Goal: Task Accomplishment & Management: Complete application form

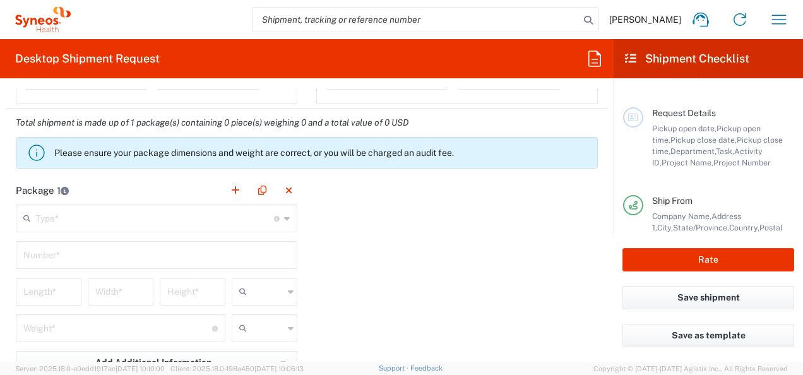
scroll to position [1046, 0]
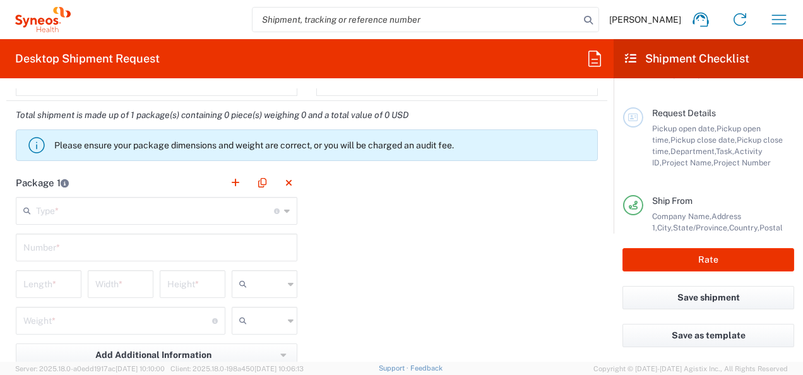
click at [284, 208] on icon at bounding box center [287, 211] width 6 height 20
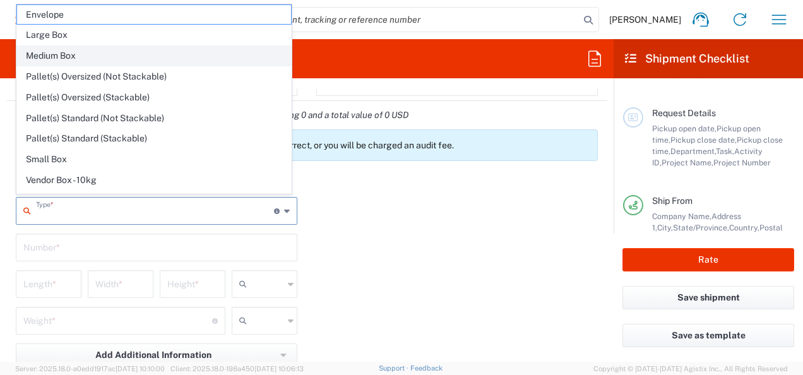
click at [130, 54] on span "Medium Box" at bounding box center [154, 56] width 274 height 20
type input "Medium Box"
type input "13"
type input "11.5"
type input "2.5"
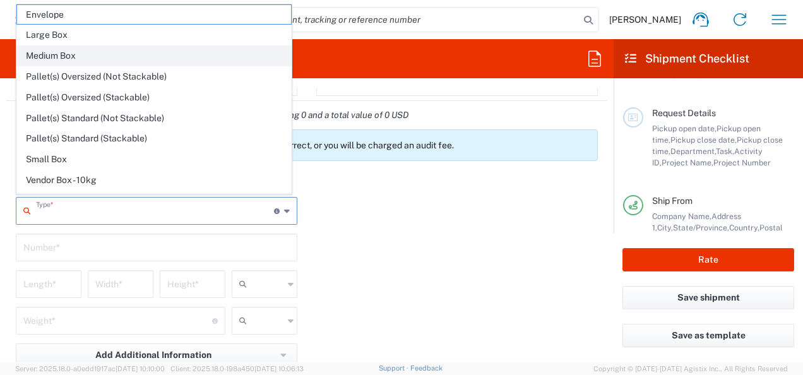
type input "in"
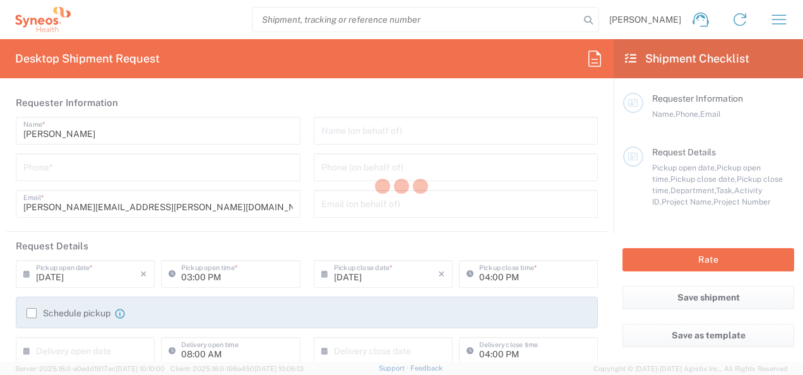
type input "[US_STATE]"
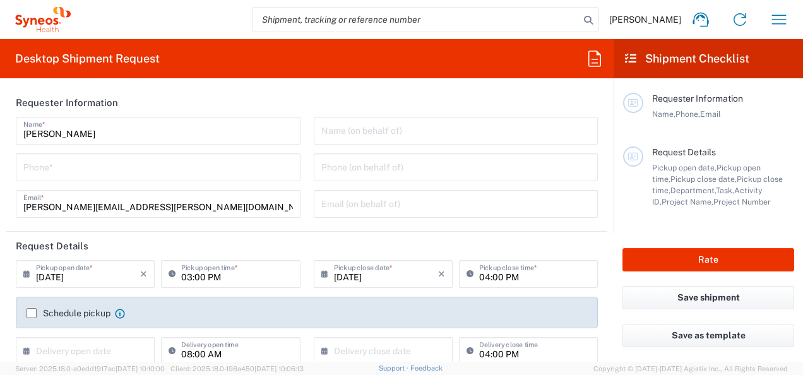
type input "[GEOGRAPHIC_DATA]"
type input "3110"
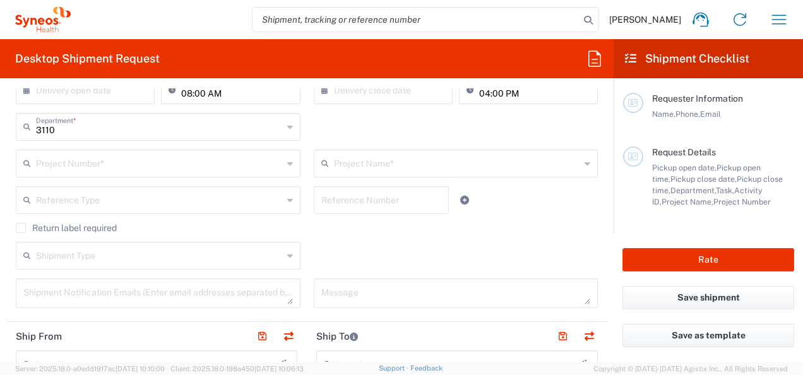
type input "Syneos Health, LLC-[GEOGRAPHIC_DATA] [GEOGRAPHIC_DATA] [GEOGRAPHIC_DATA]"
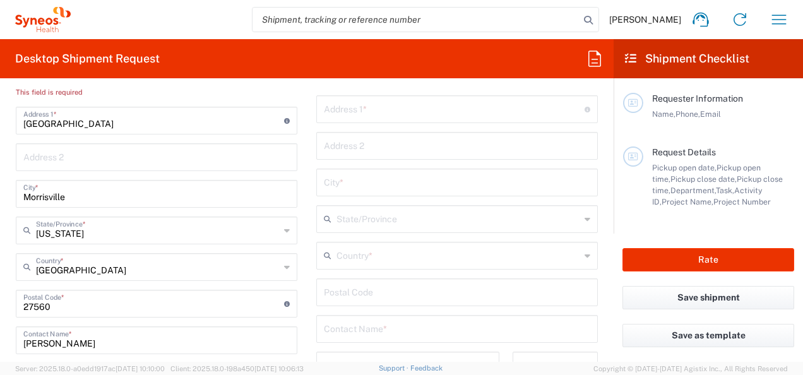
scroll to position [682, 0]
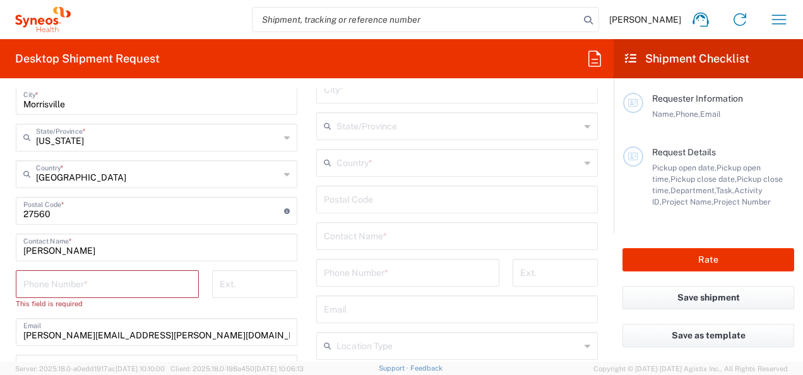
click at [142, 245] on input "Lena Bennett-Thomas" at bounding box center [156, 247] width 267 height 22
type input "L"
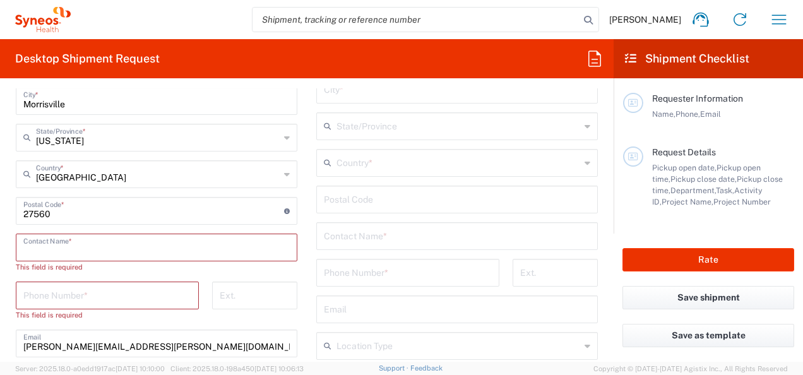
paste input "Darrion Campbell-Walker"
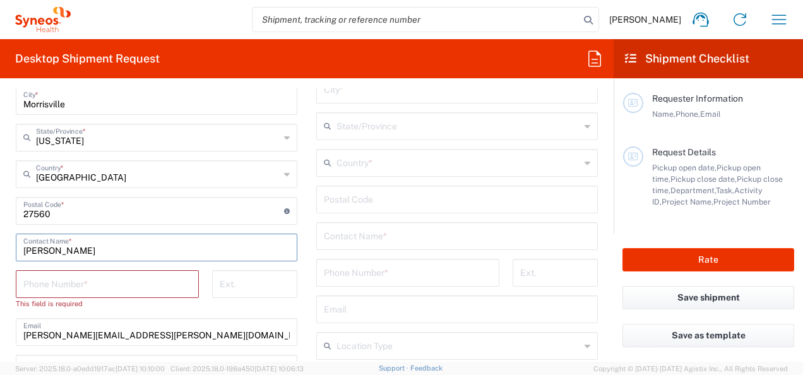
type input "Darrion Campbell-Walker"
click at [145, 280] on input "tel" at bounding box center [107, 283] width 168 height 22
click at [158, 294] on div "Phone Number *" at bounding box center [107, 284] width 183 height 28
paste input "(919) 491-3326"
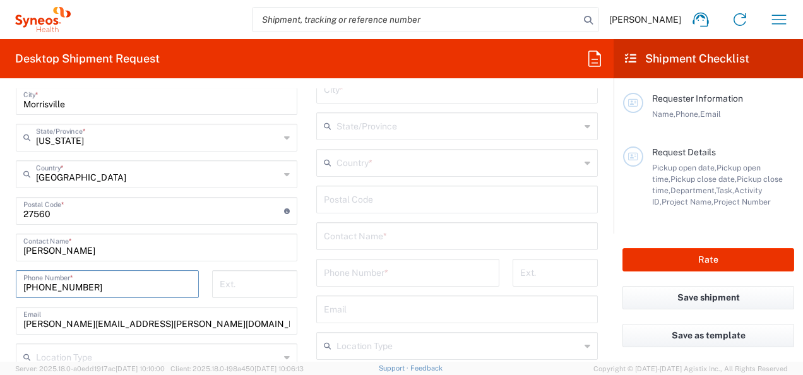
type input "(919) 491-3326"
click at [195, 323] on input "lena.bennett-thomas@syneoshealth.com" at bounding box center [156, 320] width 267 height 22
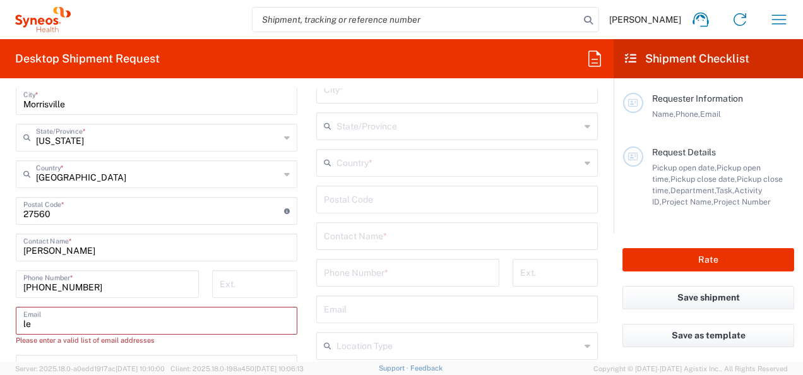
type input "l"
paste input "Campbell-Walker, Darrion"
type input "C"
paste input "Campbell-Walker, Darrion"
type input "C"
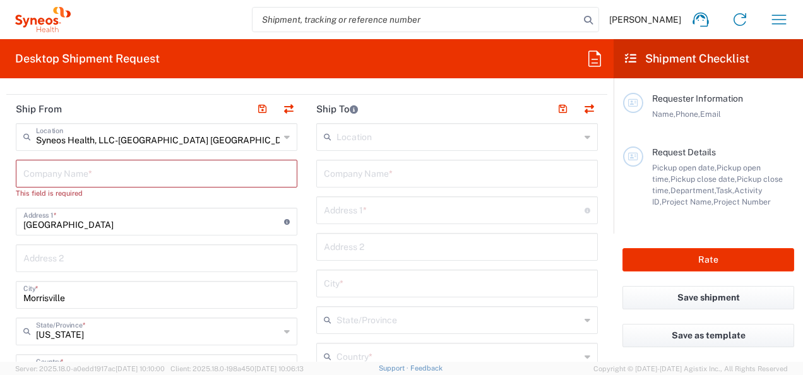
scroll to position [480, 0]
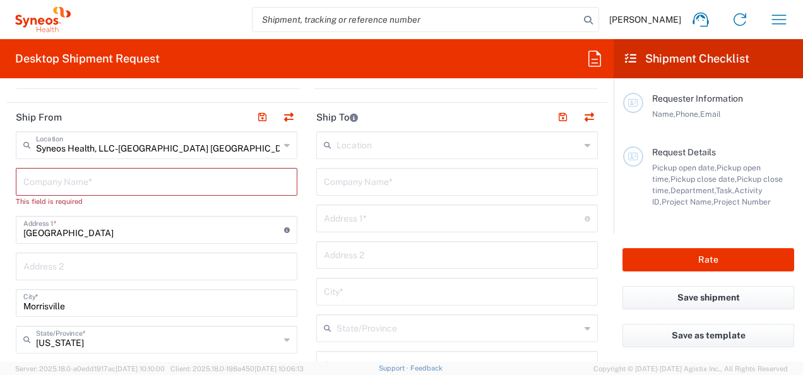
type input "Darrion.campbellwalker@syneoshealth.com"
click at [125, 183] on input "text" at bounding box center [156, 181] width 267 height 22
type input "S"
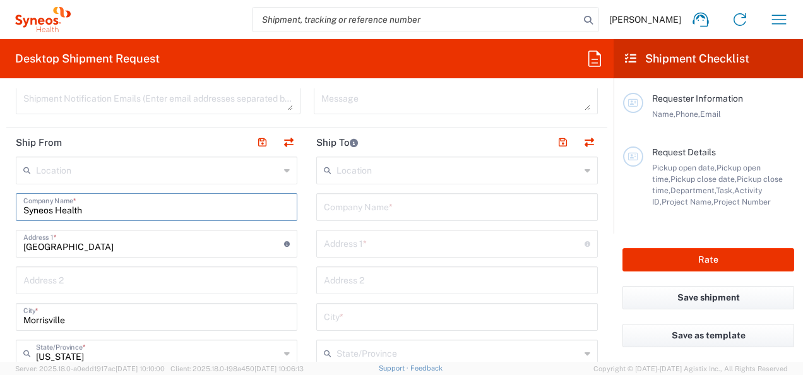
scroll to position [488, 0]
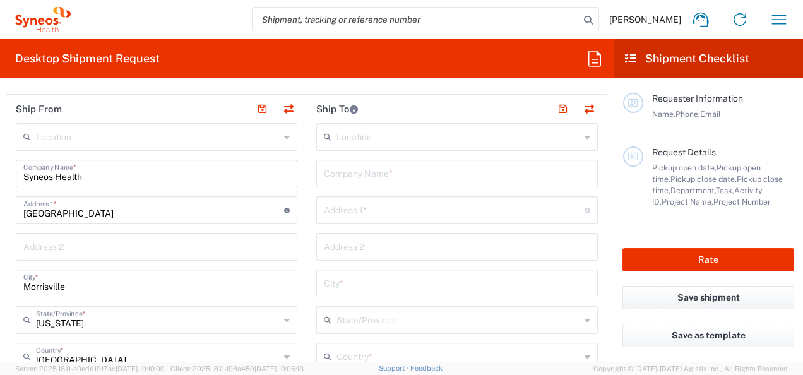
type input "Syneos Health"
click at [426, 170] on input "text" at bounding box center [457, 173] width 267 height 22
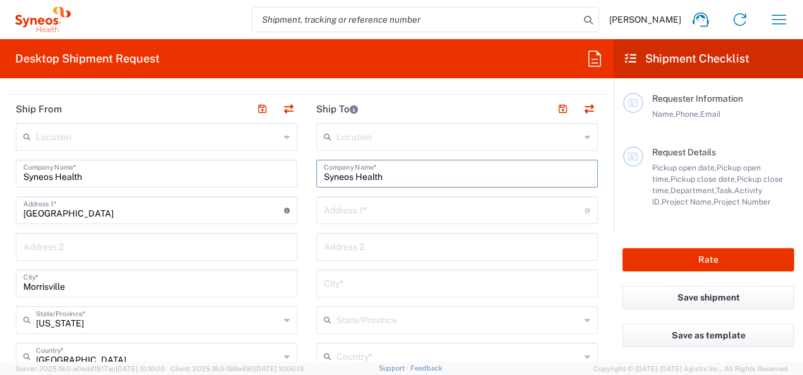
type input "Syneos Health"
click at [443, 208] on input "text" at bounding box center [454, 209] width 261 height 22
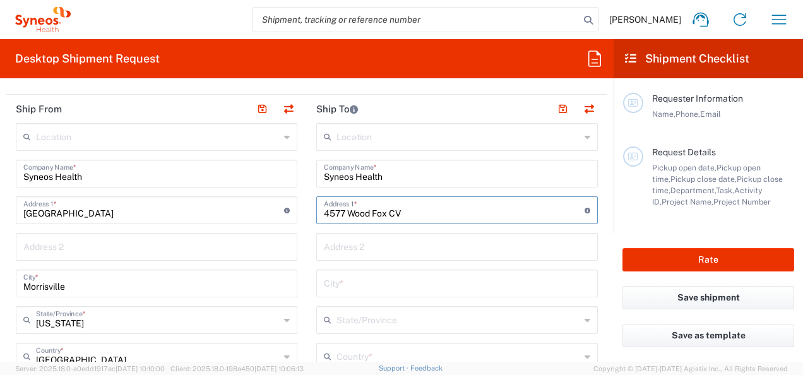
type input "4577 Wood Fox CV"
click at [400, 283] on input "text" at bounding box center [457, 283] width 267 height 22
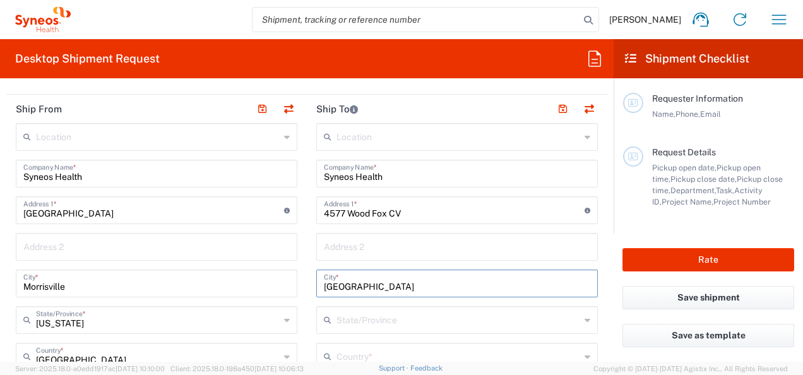
type input "Memphis"
click at [531, 315] on input "text" at bounding box center [459, 319] width 244 height 22
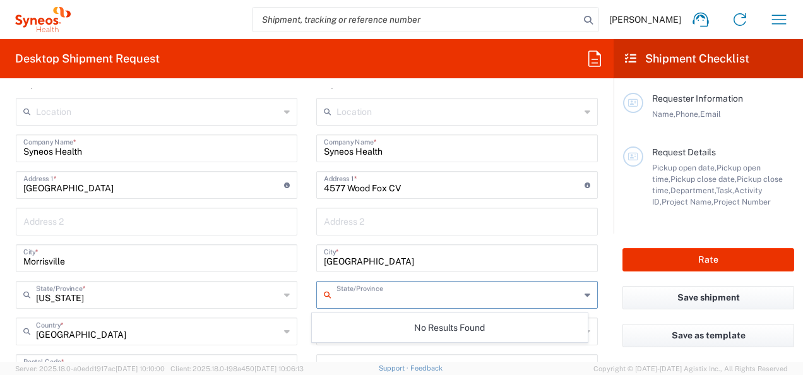
scroll to position [556, 0]
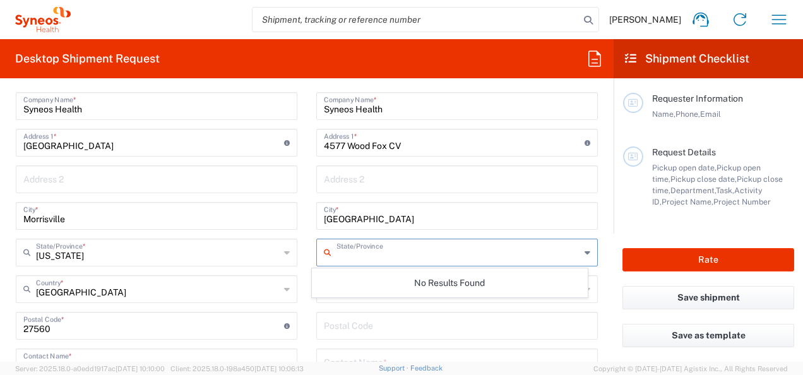
click at [585, 254] on icon at bounding box center [588, 253] width 6 height 20
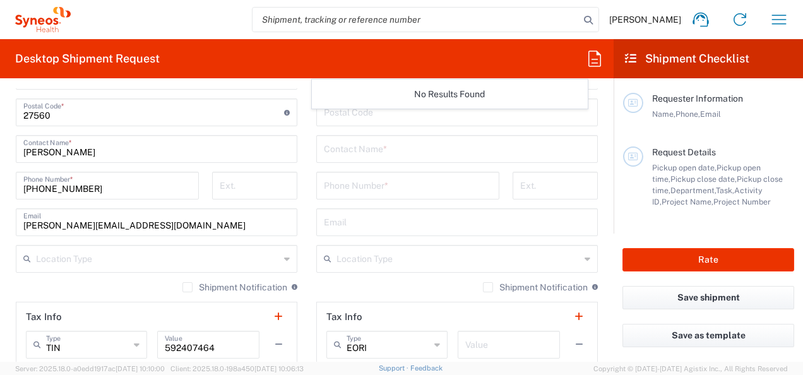
scroll to position [660, 0]
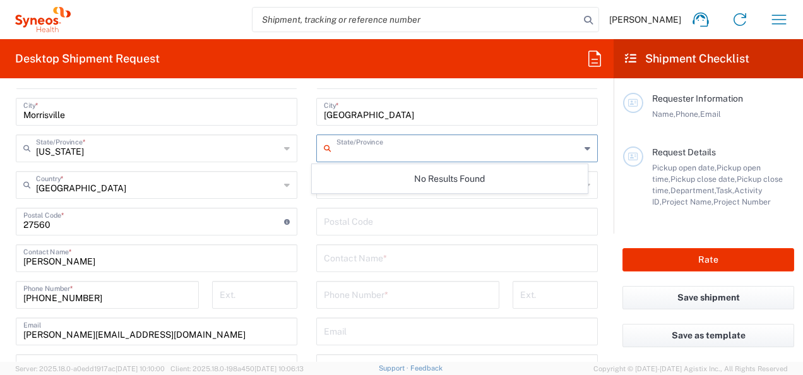
click at [452, 222] on input "undefined" at bounding box center [457, 221] width 267 height 22
click at [426, 189] on input "text" at bounding box center [459, 184] width 244 height 22
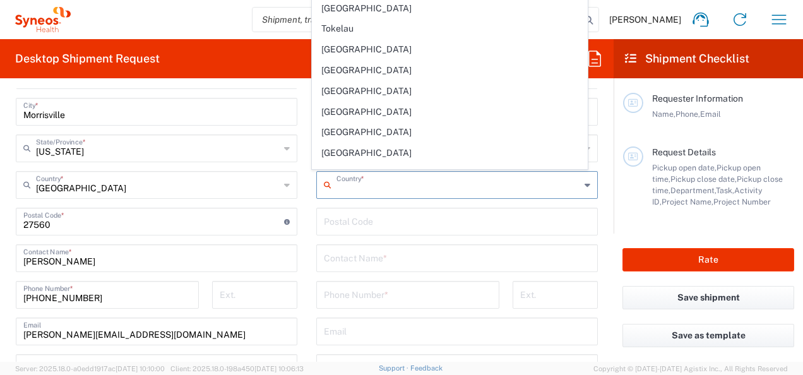
scroll to position [4673, 0]
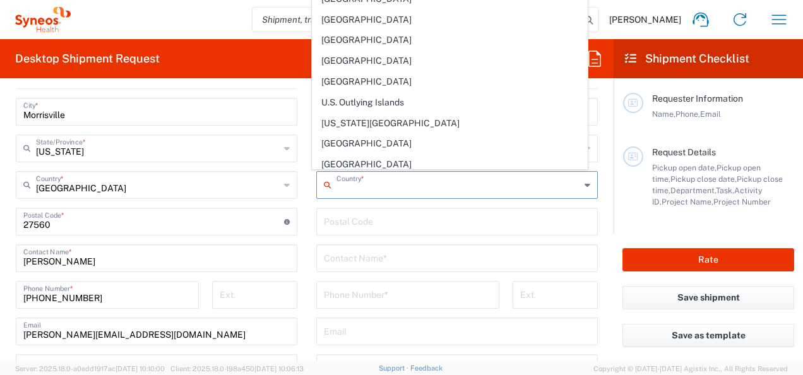
click at [386, 217] on span "United States" at bounding box center [450, 227] width 274 height 20
type input "United States"
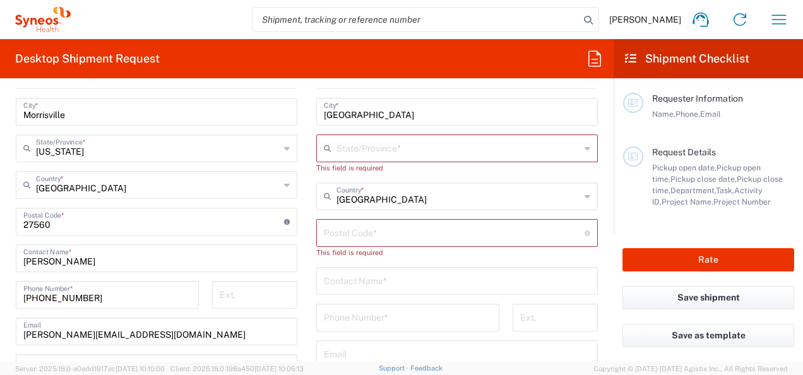
click at [390, 144] on input "text" at bounding box center [459, 147] width 244 height 22
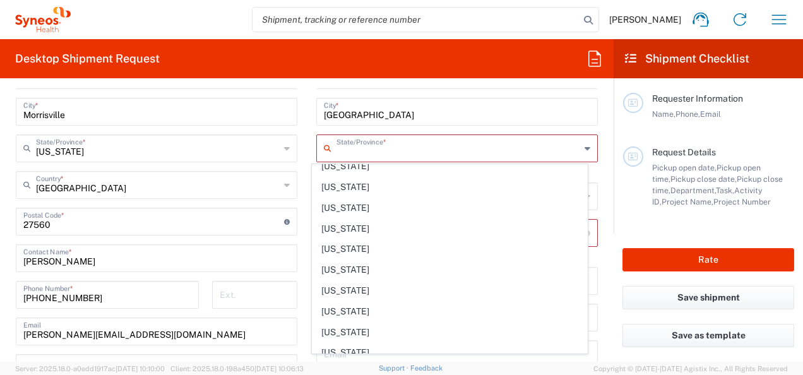
scroll to position [834, 0]
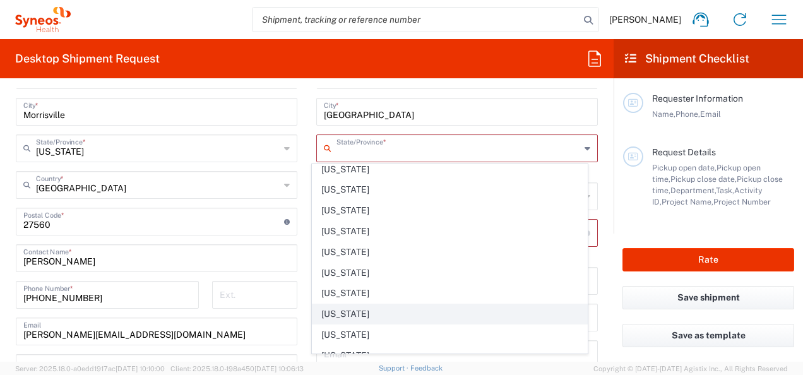
click at [387, 304] on span "Tennessee" at bounding box center [450, 314] width 274 height 20
type input "Tennessee"
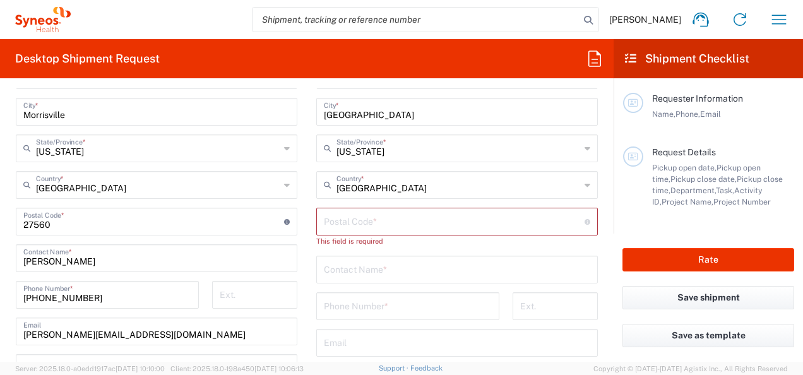
click at [408, 223] on input "undefined" at bounding box center [454, 221] width 261 height 22
type input "38125"
click at [432, 261] on input "text" at bounding box center [457, 257] width 267 height 22
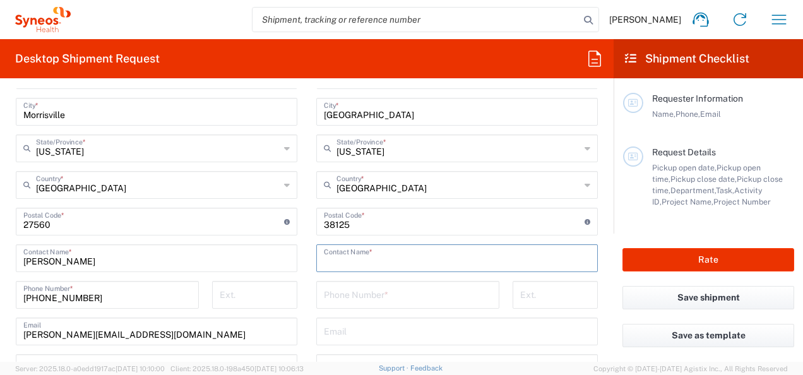
type input "l"
type input "Lena Bennett-Thomas"
click at [413, 299] on input "tel" at bounding box center [408, 294] width 168 height 22
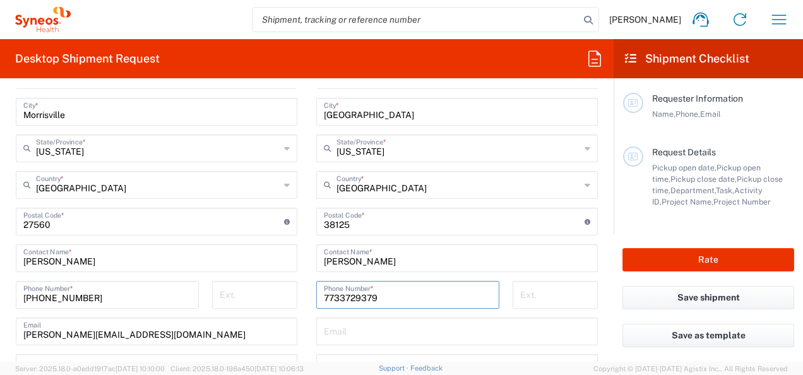
type input "7733729379"
click at [421, 327] on input "text" at bounding box center [457, 331] width 267 height 22
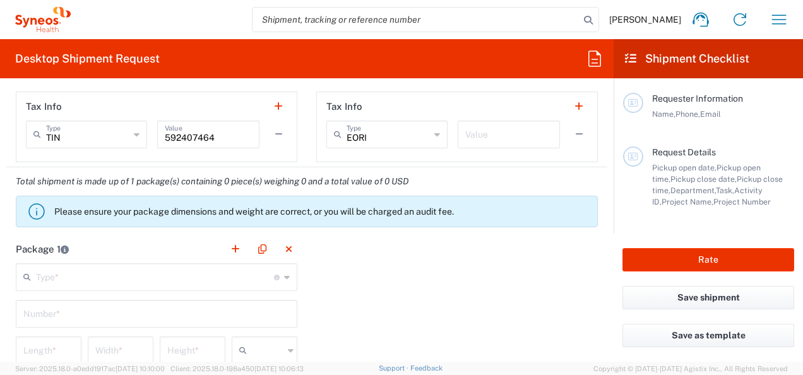
scroll to position [988, 0]
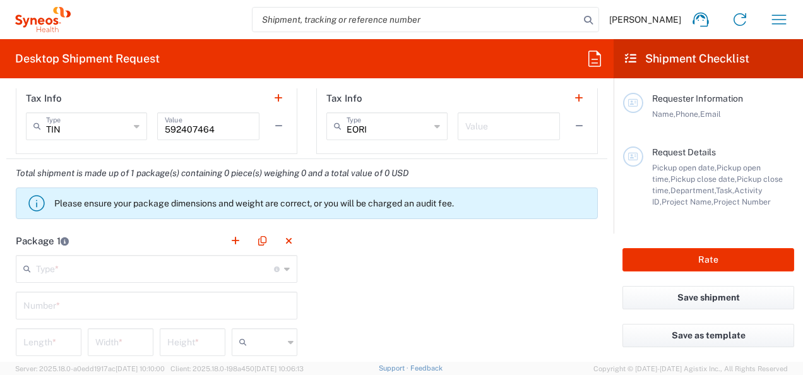
type input "lena.bennett-thomas@syneoshealth.com"
click at [284, 268] on icon at bounding box center [287, 269] width 6 height 20
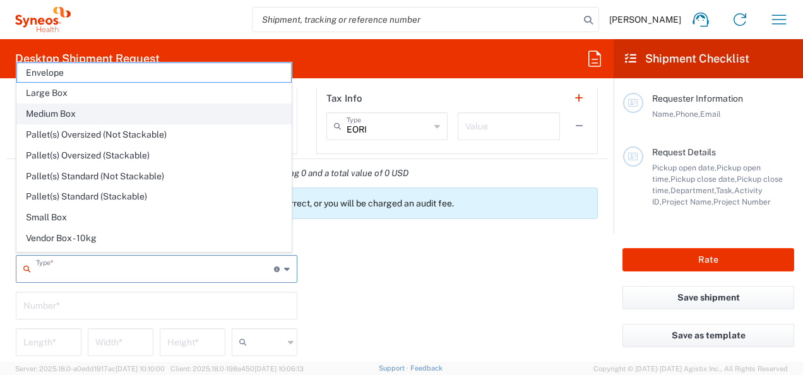
click at [138, 113] on span "Medium Box" at bounding box center [154, 114] width 274 height 20
type input "Medium Box"
type input "13"
type input "11.5"
type input "2.5"
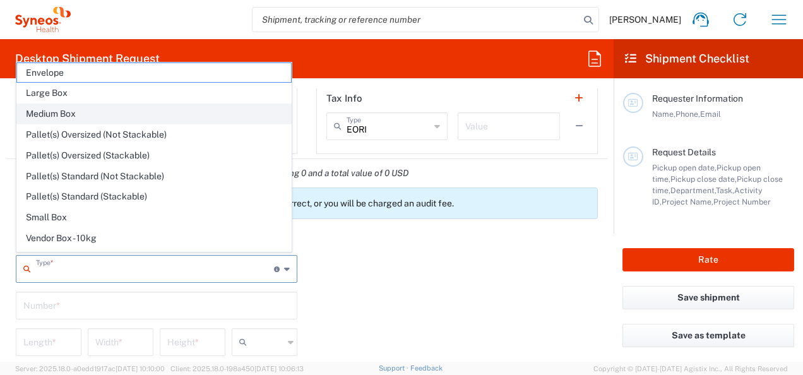
type input "in"
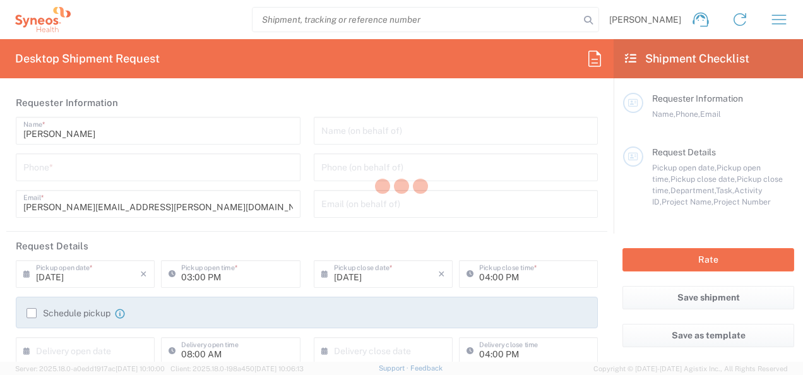
type input "[US_STATE]"
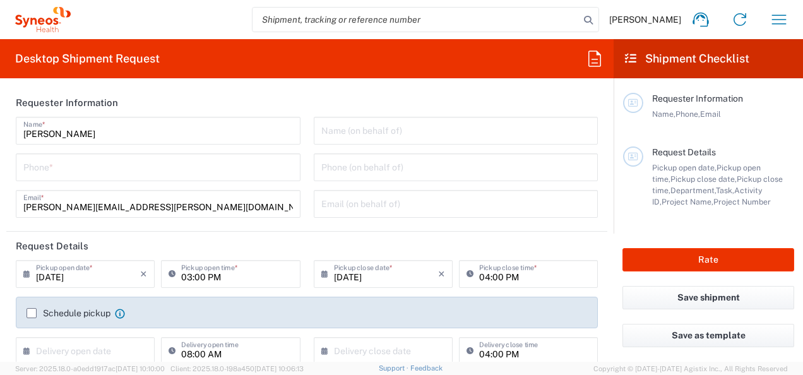
type input "[GEOGRAPHIC_DATA]"
type input "3110"
type input "Syneos Health, LLC-[GEOGRAPHIC_DATA] [GEOGRAPHIC_DATA] [GEOGRAPHIC_DATA]"
click at [152, 168] on input "tel" at bounding box center [158, 166] width 270 height 22
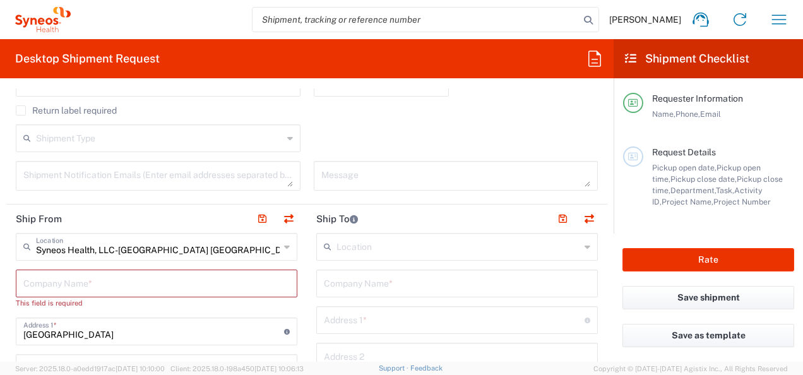
scroll to position [412, 0]
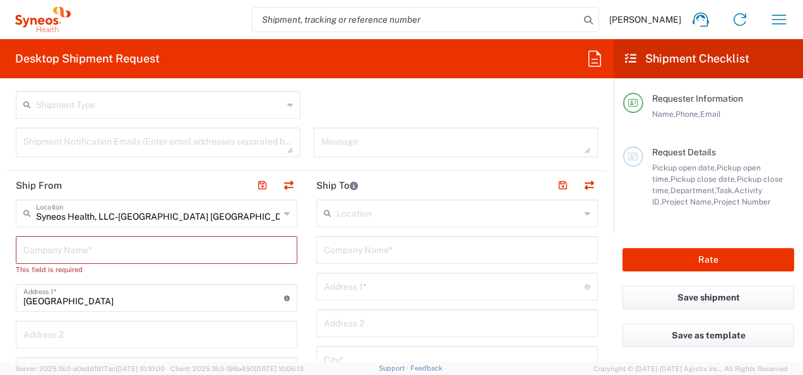
type input "7733729379"
click at [120, 244] on input "text" at bounding box center [156, 249] width 267 height 22
type input "s"
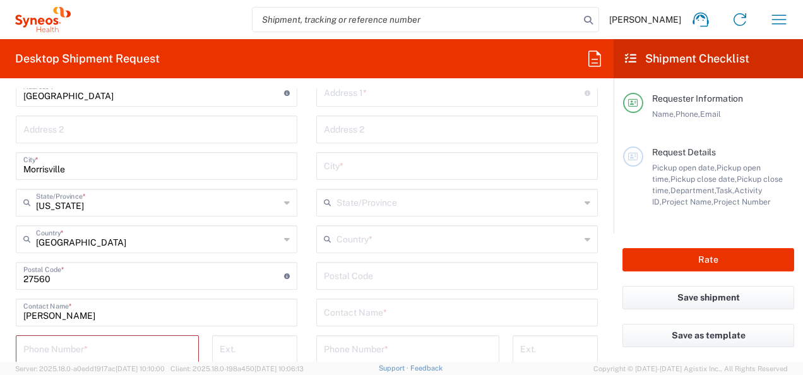
scroll to position [631, 0]
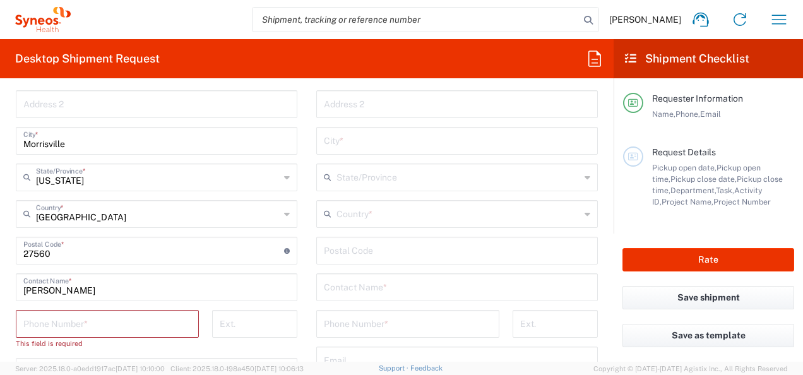
type input "Syneos Health"
click at [128, 285] on input "Lena Bennett-Thomas" at bounding box center [156, 286] width 267 height 22
type input "L"
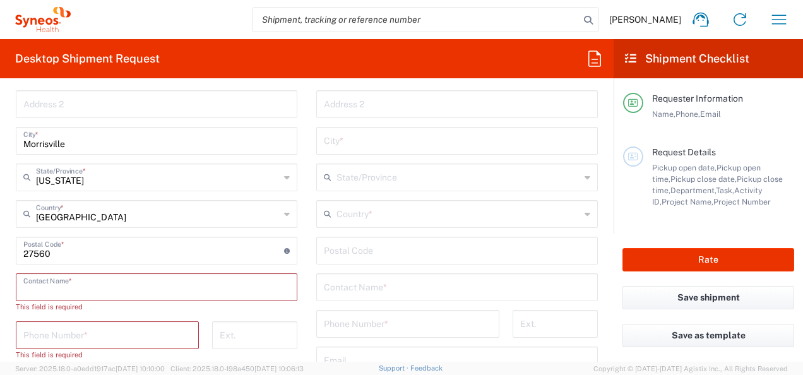
paste input "Campbell-Walker, Darrion"
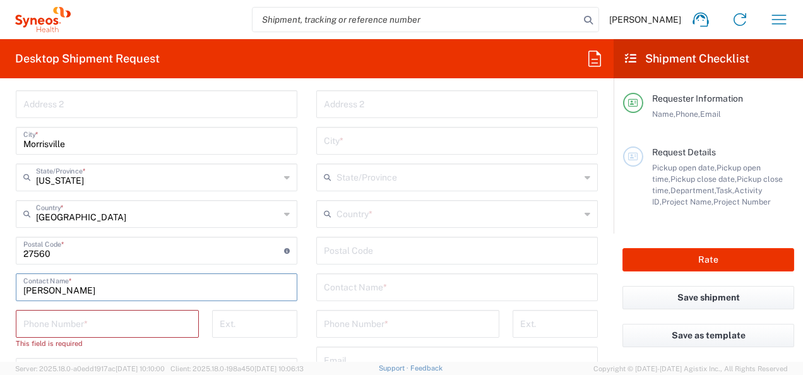
click at [25, 289] on input "Campbell-Walker, Darrion" at bounding box center [156, 286] width 267 height 22
click at [158, 291] on input "Darrion Campbell-Walker, Darrion" at bounding box center [156, 286] width 267 height 22
type input "Darrion Campbell-Walker"
click at [138, 320] on input "tel" at bounding box center [107, 323] width 168 height 22
click at [145, 328] on input "tel" at bounding box center [107, 323] width 168 height 22
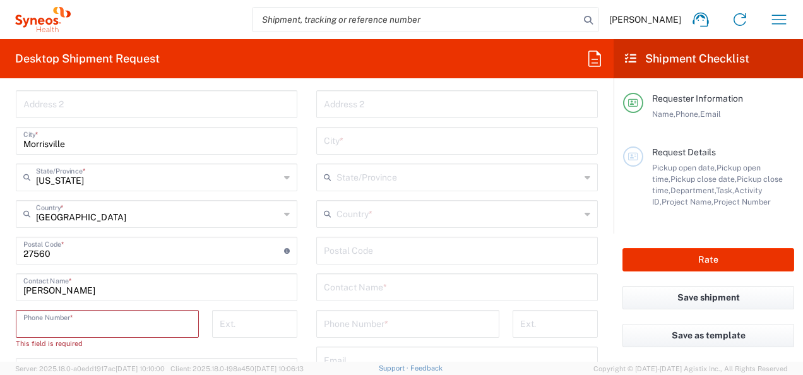
paste input "(919) 491-3326"
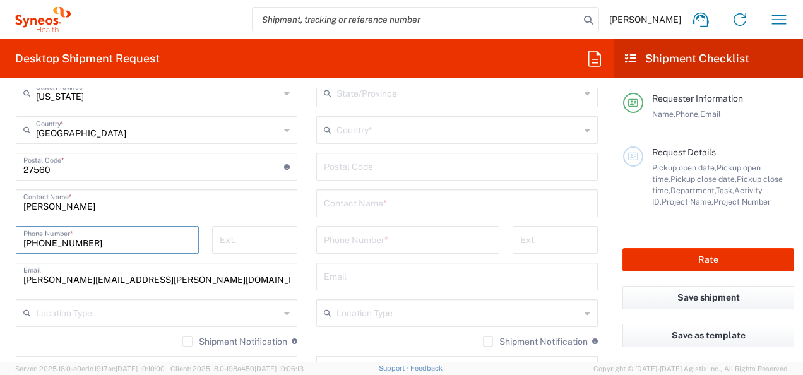
scroll to position [740, 0]
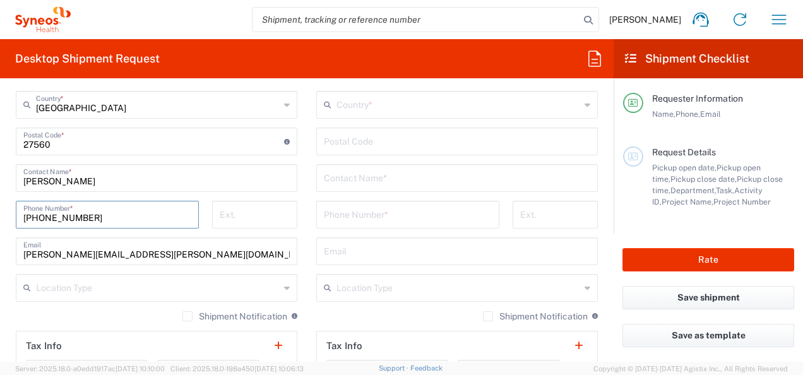
type input "(919) 491-3326"
click at [198, 249] on input "lena.bennett-thomas@syneoshealth.com" at bounding box center [156, 250] width 267 height 22
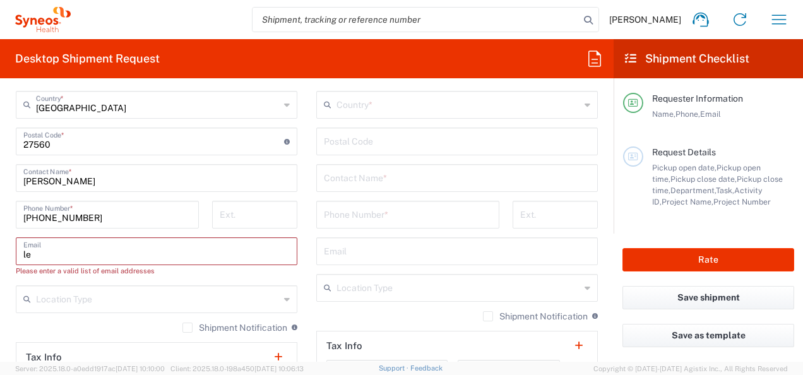
type input "l"
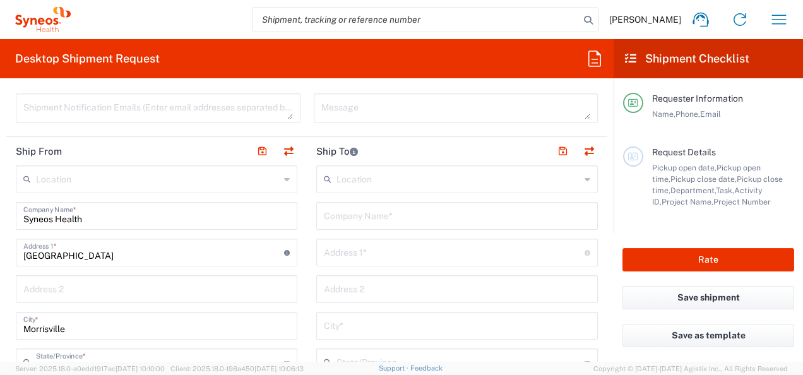
scroll to position [412, 0]
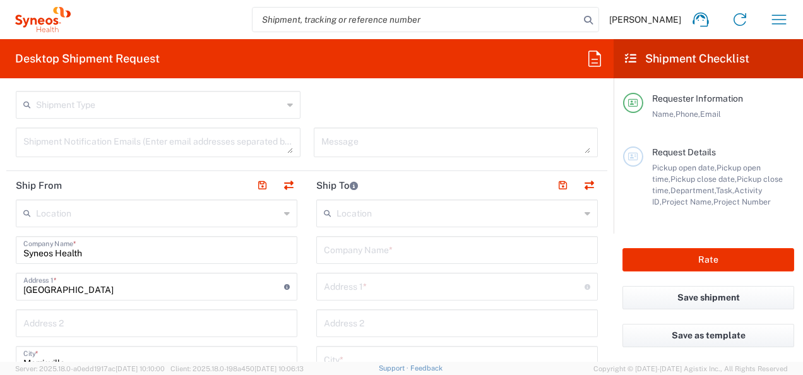
type input "darrion.campbellwalker@syneoshealth.com"
click at [414, 248] on input "text" at bounding box center [457, 249] width 267 height 22
type input "Syneos Health"
click at [424, 286] on input "text" at bounding box center [454, 286] width 261 height 22
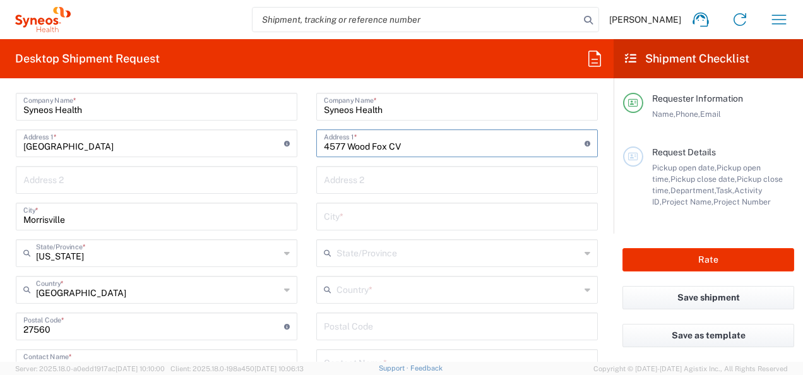
scroll to position [572, 0]
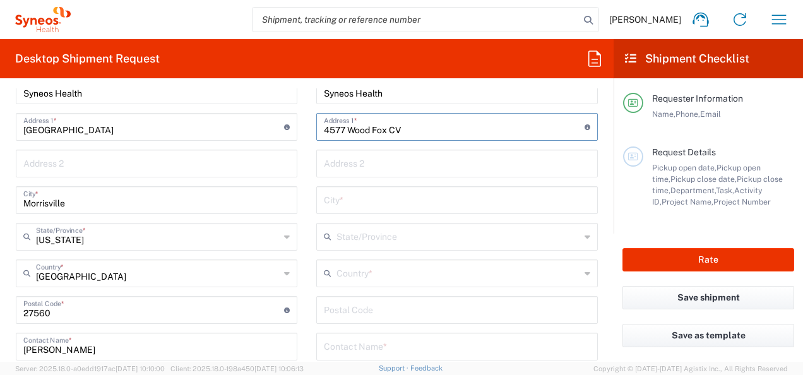
type input "4577 Wood Fox CV"
click at [419, 270] on input "text" at bounding box center [459, 272] width 244 height 22
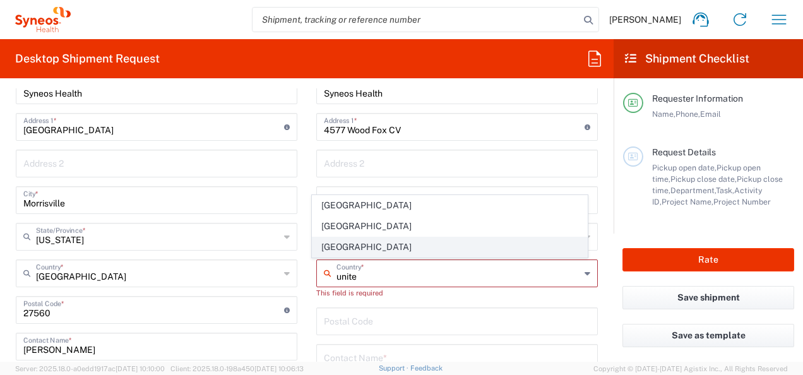
click at [375, 243] on span "United States" at bounding box center [450, 247] width 274 height 20
type input "United States"
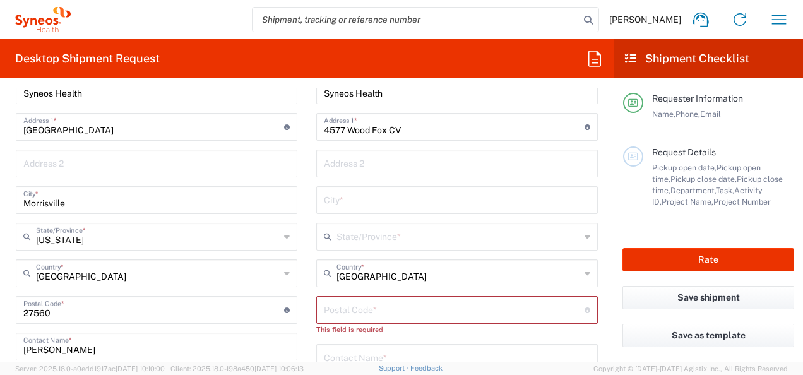
click at [374, 240] on input "text" at bounding box center [459, 236] width 244 height 22
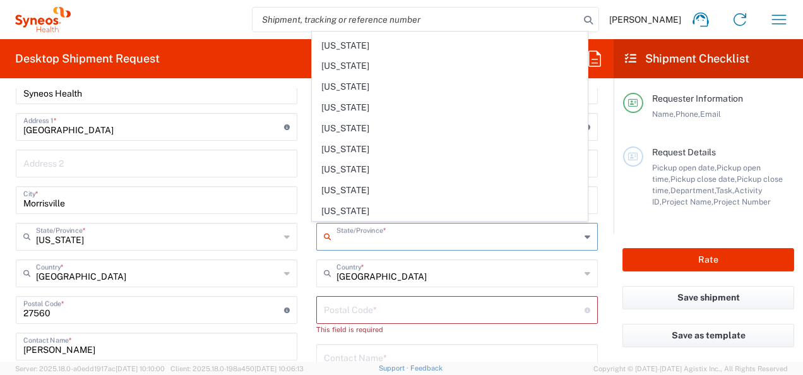
scroll to position [901, 0]
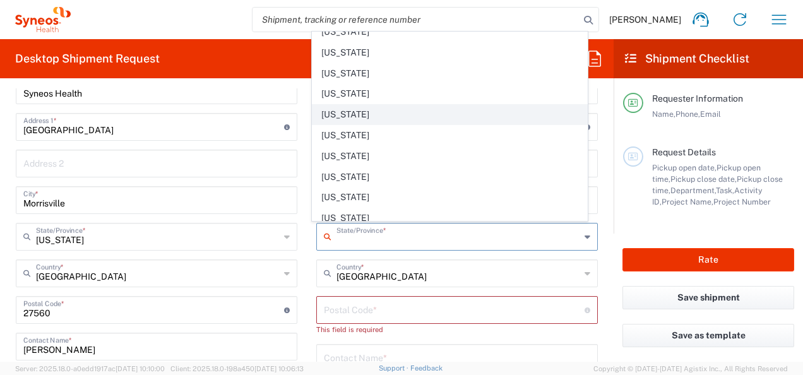
click at [397, 105] on span "Tennessee" at bounding box center [450, 115] width 274 height 20
type input "Tennessee"
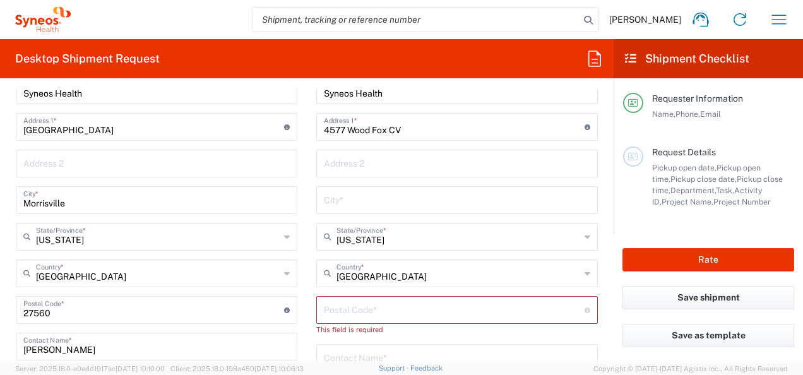
click at [426, 196] on input "text" at bounding box center [457, 199] width 267 height 22
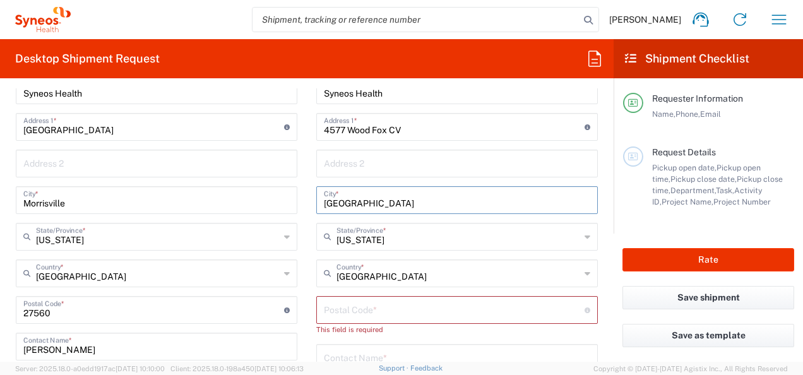
type input "Memphis"
click at [474, 303] on input "undefined" at bounding box center [454, 309] width 261 height 22
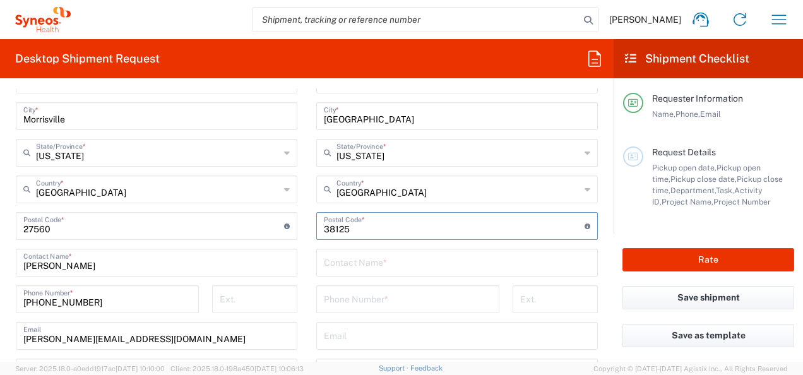
scroll to position [673, 0]
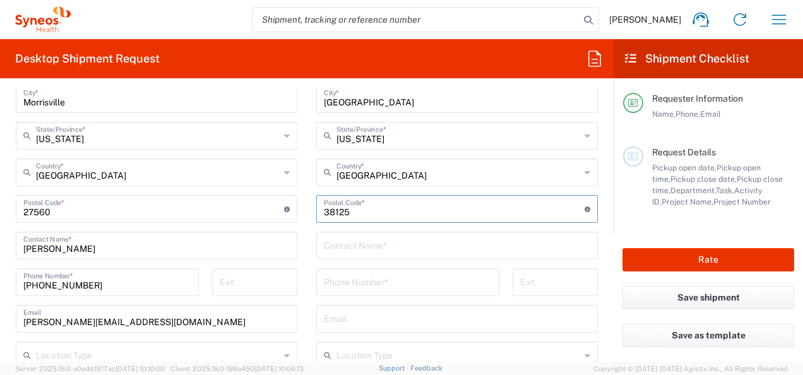
type input "38125"
click at [438, 241] on input "text" at bounding box center [457, 245] width 267 height 22
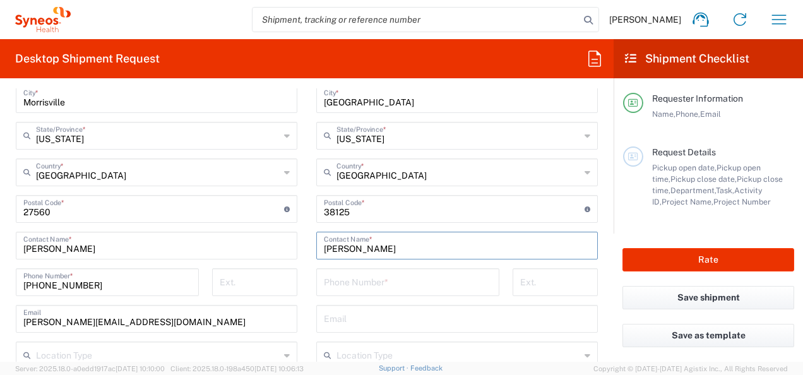
type input "Lena Bennett-Thomas"
click at [428, 277] on input "tel" at bounding box center [408, 281] width 168 height 22
type input "7733729379"
click at [394, 316] on input "text" at bounding box center [457, 318] width 267 height 22
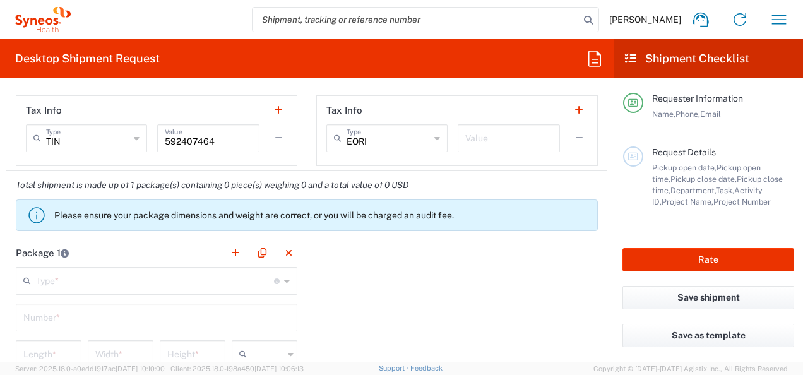
scroll to position [1035, 0]
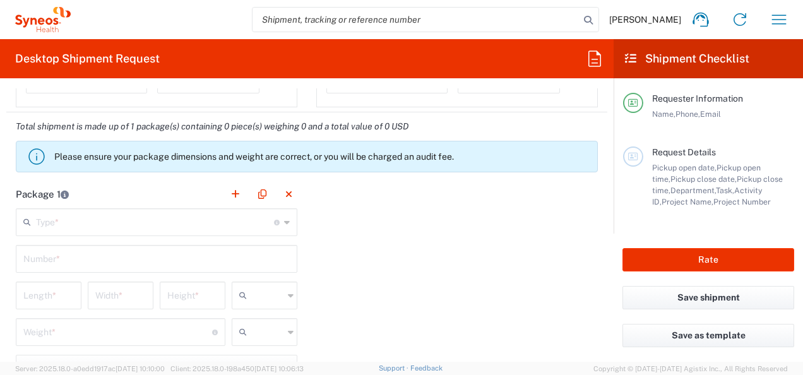
type input "lena.bennett-thomas@syneoshealth.com"
click at [200, 224] on input "text" at bounding box center [155, 221] width 238 height 22
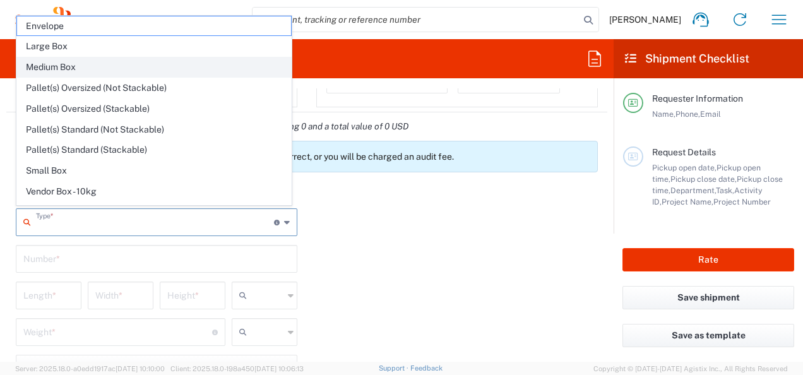
click at [139, 63] on span "Medium Box" at bounding box center [154, 67] width 274 height 20
type input "Medium Box"
type input "13"
type input "11.5"
type input "2.5"
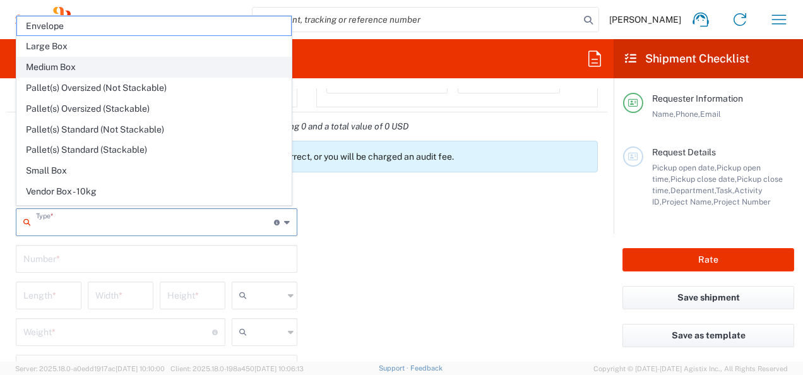
type input "in"
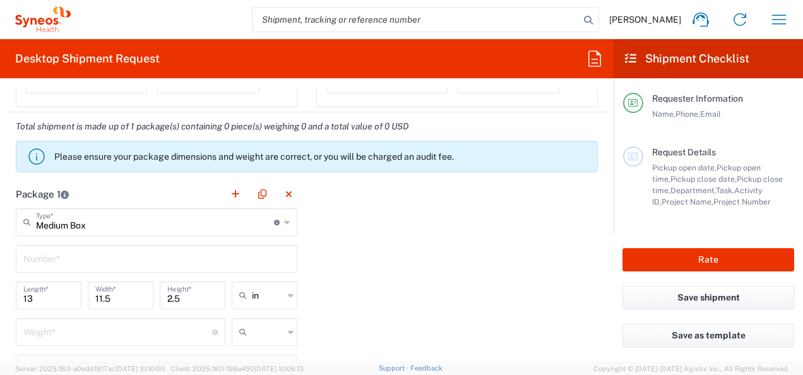
click at [86, 325] on input "number" at bounding box center [117, 331] width 189 height 22
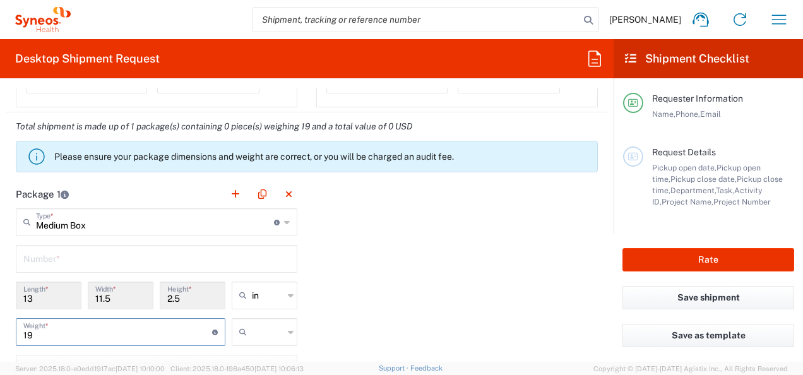
type input "19"
click at [288, 327] on icon at bounding box center [291, 332] width 6 height 20
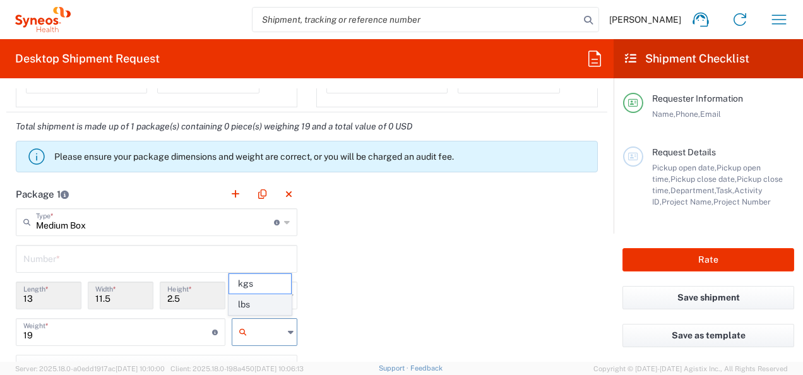
click at [256, 306] on span "lbs" at bounding box center [260, 305] width 62 height 20
type input "lbs"
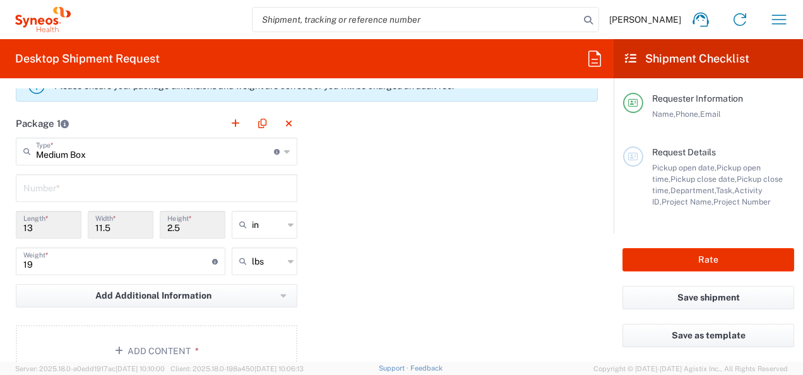
scroll to position [988, 0]
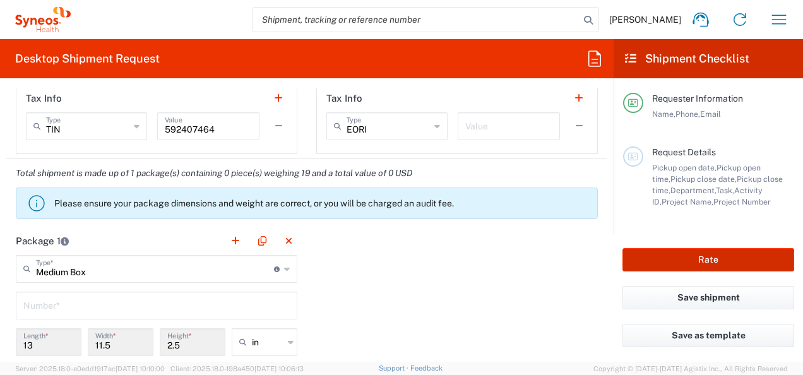
click at [714, 256] on button "Rate" at bounding box center [709, 259] width 172 height 23
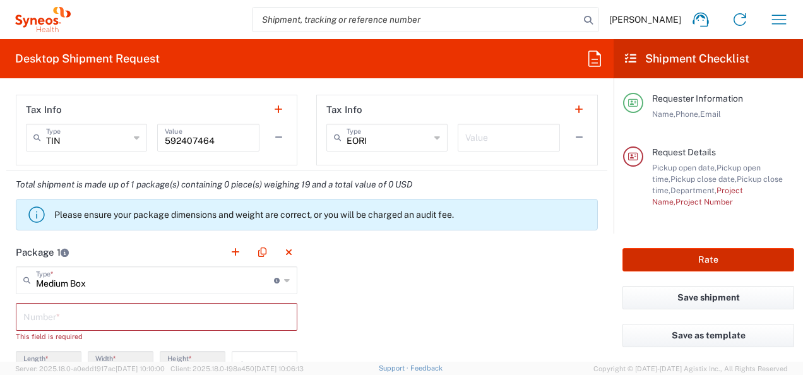
scroll to position [999, 0]
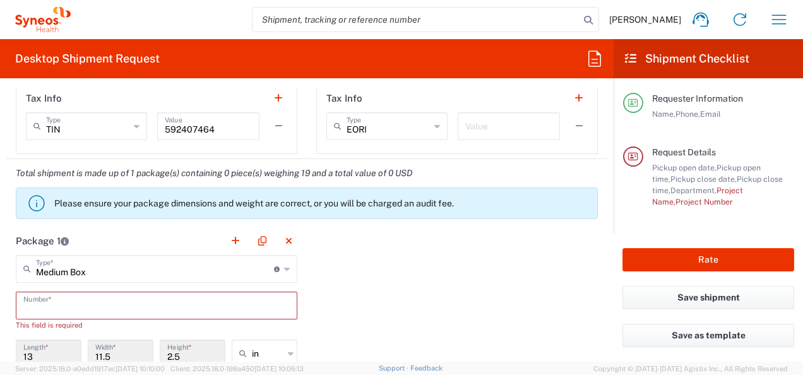
click at [217, 304] on input "text" at bounding box center [156, 305] width 267 height 22
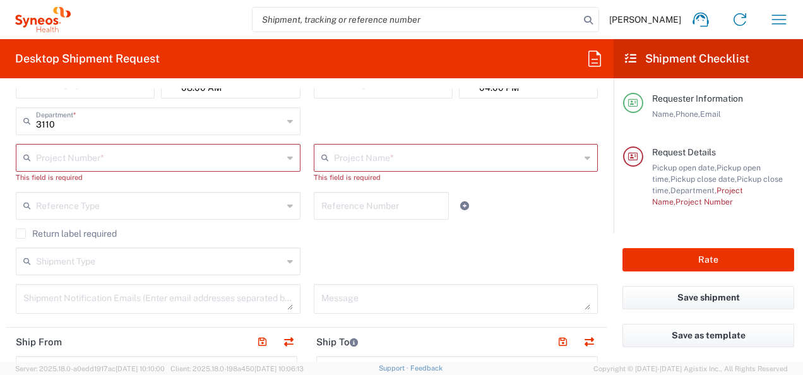
scroll to position [233, 0]
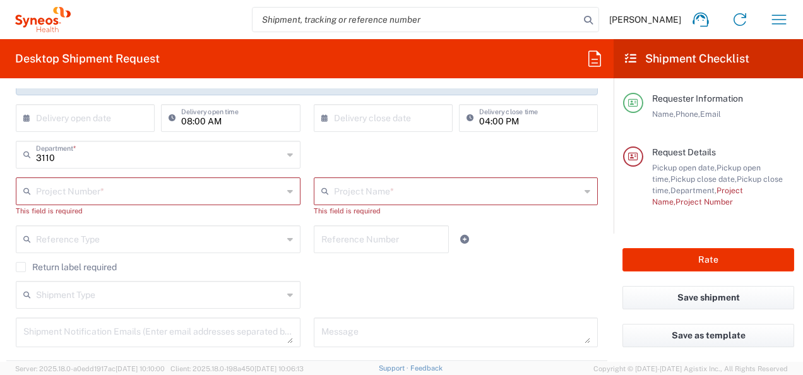
type input "1"
click at [282, 193] on div "Project Number *" at bounding box center [158, 191] width 285 height 28
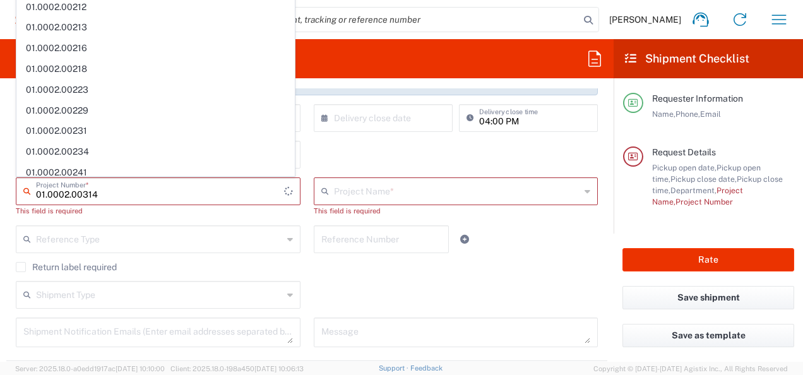
scroll to position [0, 0]
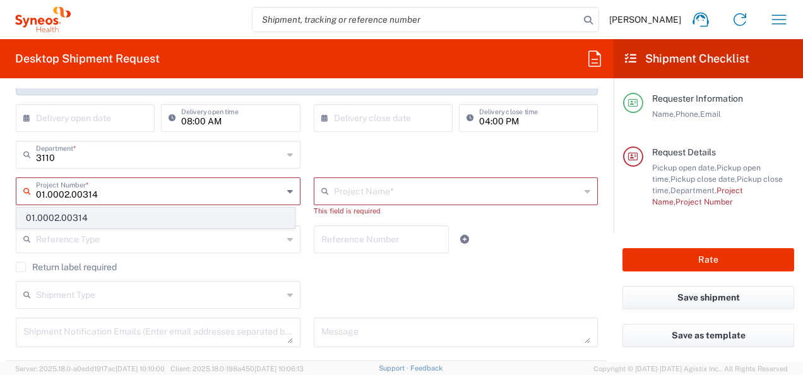
type input "01.0002.00314"
click at [124, 220] on span "01.0002.00314" at bounding box center [155, 218] width 277 height 20
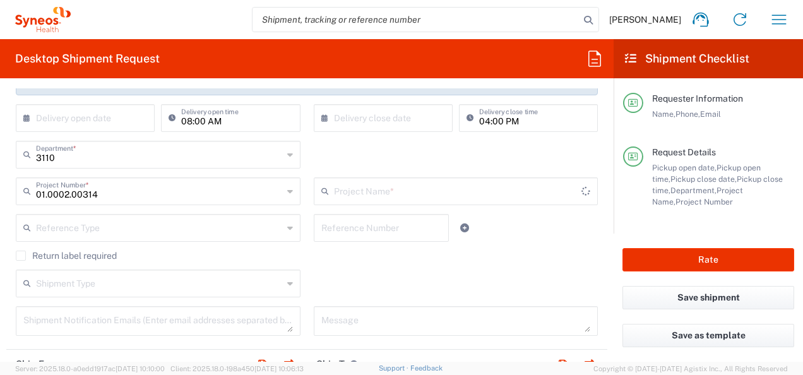
type input "Pfizer Training"
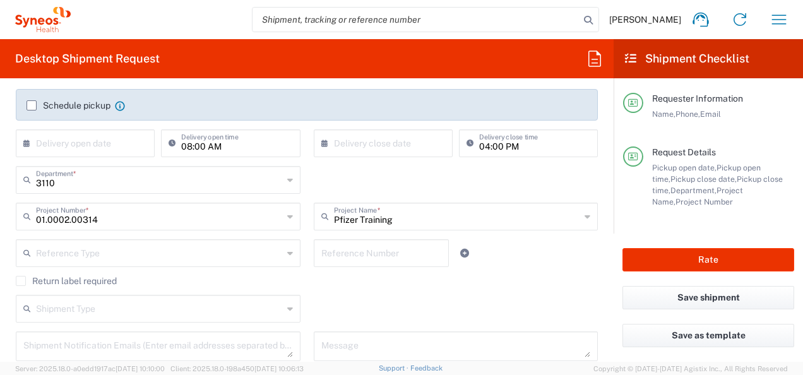
scroll to position [124, 0]
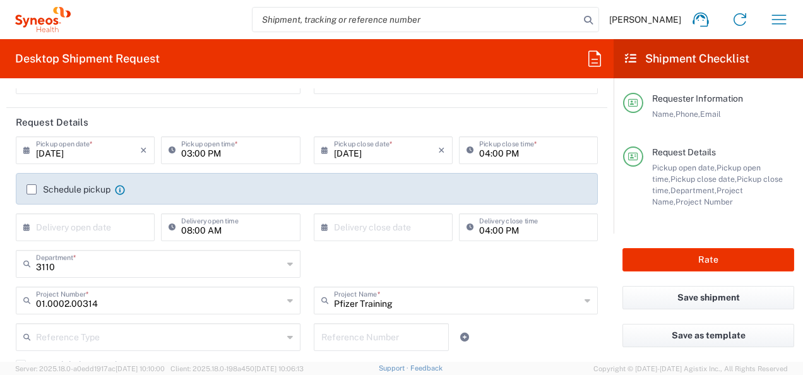
click at [24, 148] on icon at bounding box center [29, 150] width 13 height 20
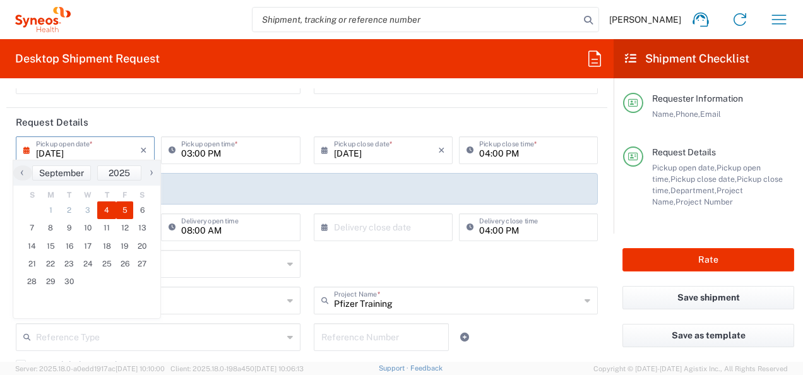
click at [123, 211] on span "5" at bounding box center [125, 210] width 18 height 18
type input "09/05/2025"
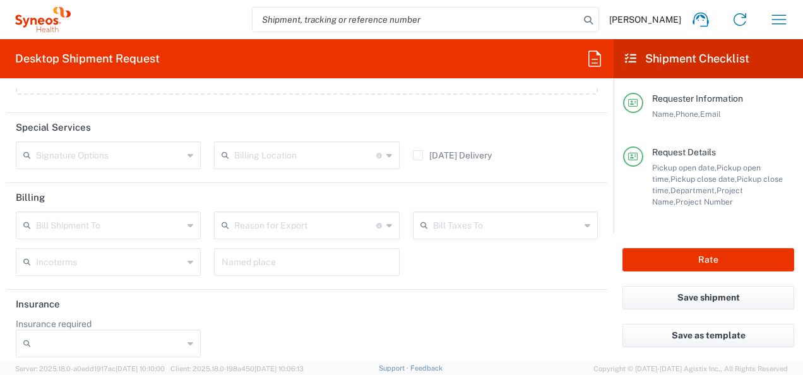
scroll to position [1560, 0]
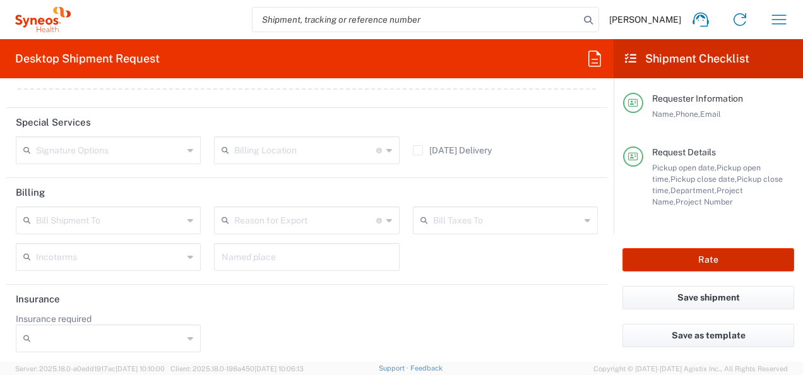
click at [716, 263] on button "Rate" at bounding box center [709, 259] width 172 height 23
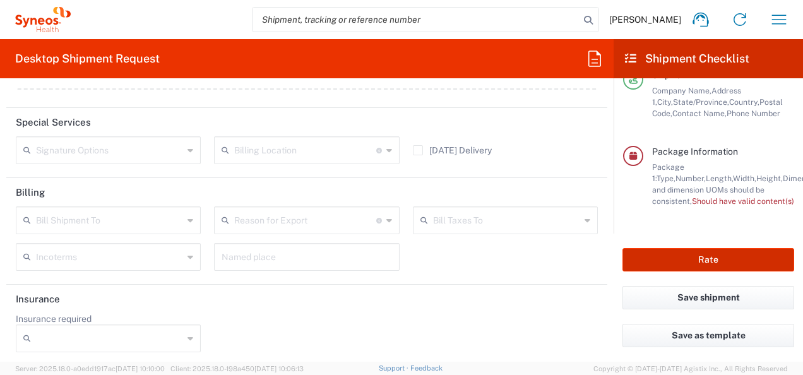
type input "01.0002.00314"
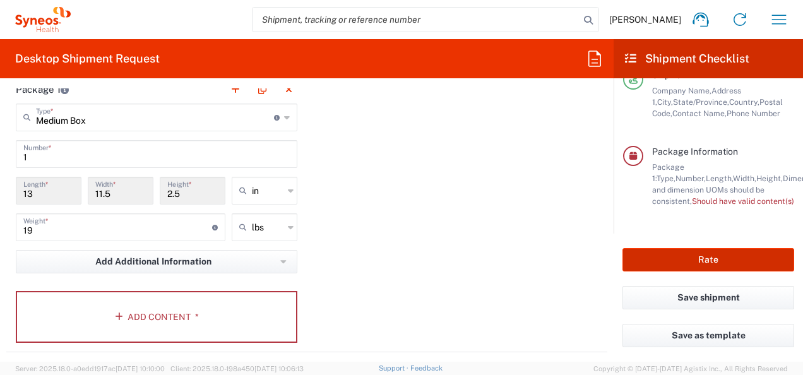
scroll to position [1123, 0]
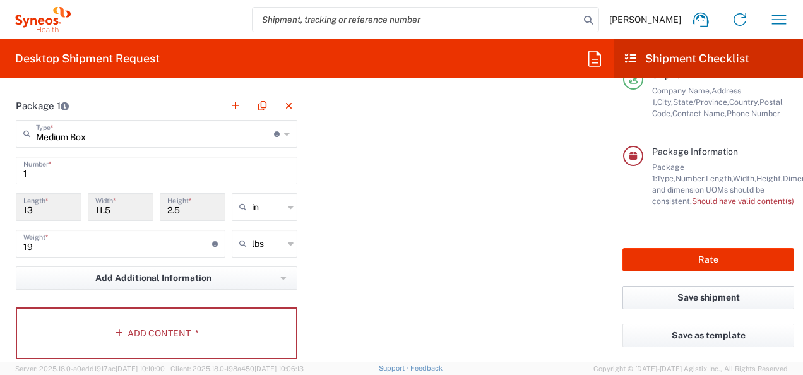
click at [709, 295] on button "Save shipment" at bounding box center [709, 297] width 172 height 23
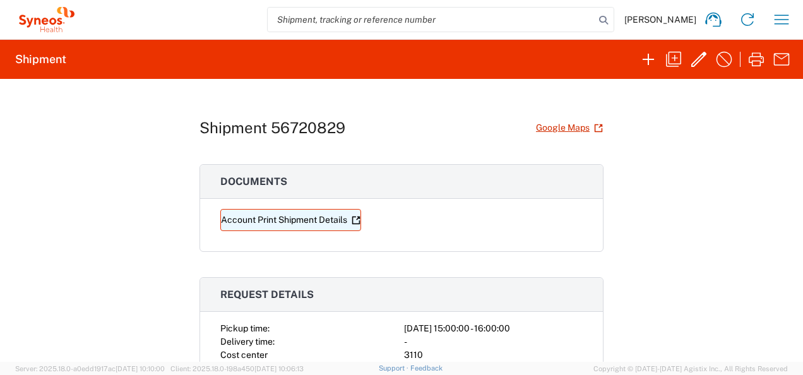
click at [291, 220] on link "Account Print Shipment Details" at bounding box center [290, 220] width 141 height 22
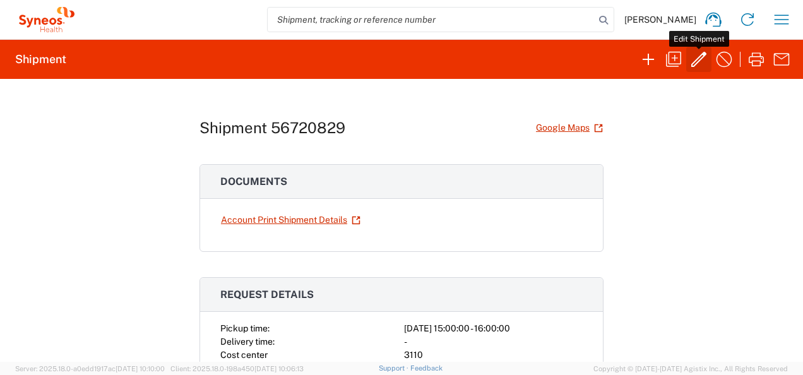
click at [699, 61] on icon "button" at bounding box center [699, 59] width 15 height 15
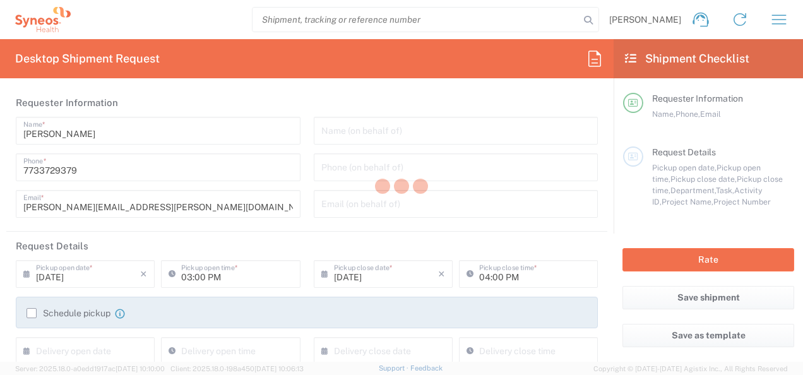
type input "3110"
type input "01.0002.00314"
type input "Pfizer Training"
type input "North Carolina"
type input "Tennessee"
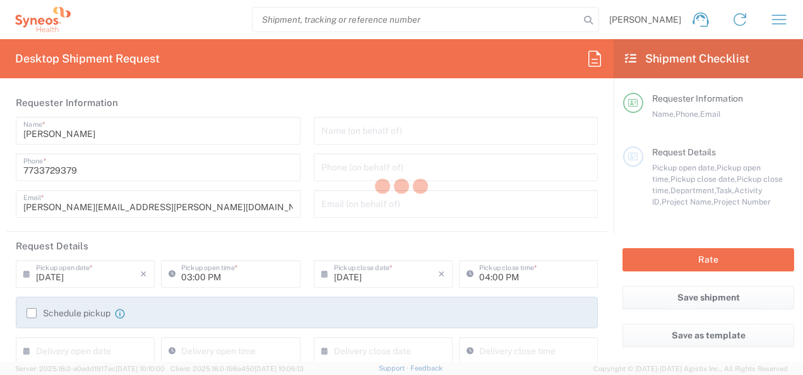
type input "Medium Box"
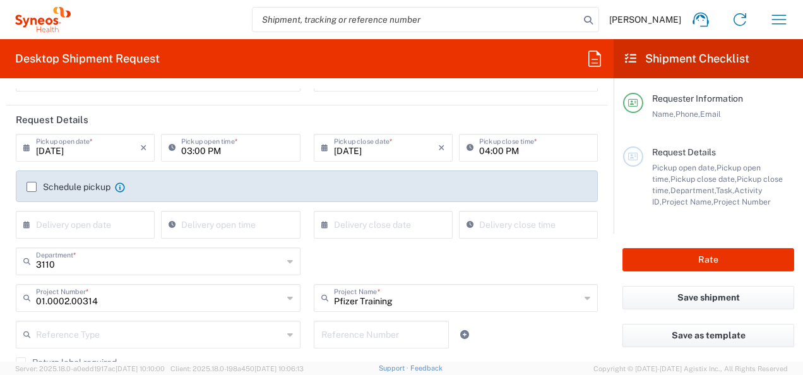
scroll to position [193, 0]
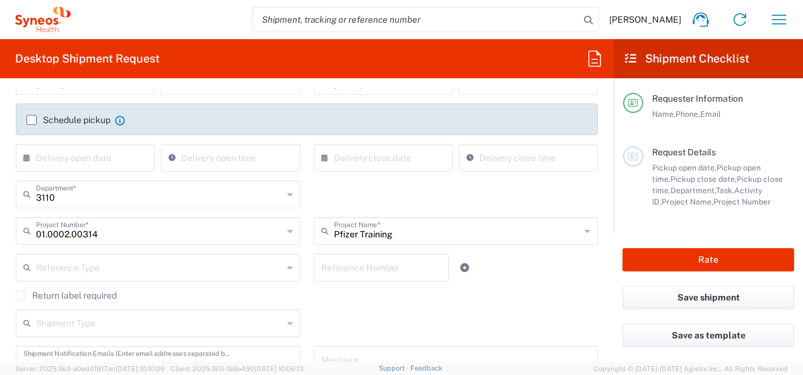
click at [585, 227] on icon at bounding box center [588, 231] width 6 height 20
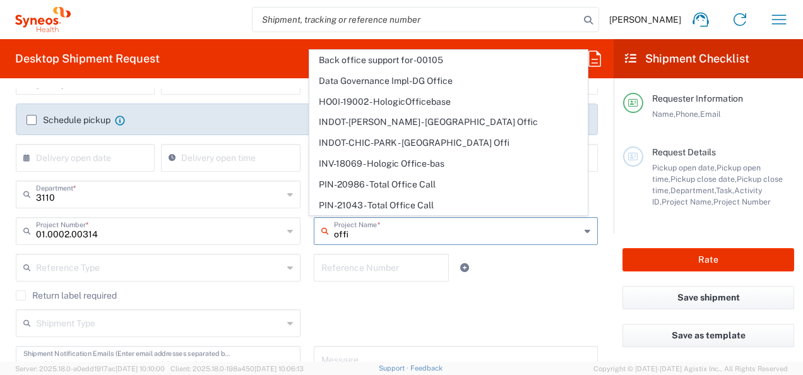
scroll to position [0, 0]
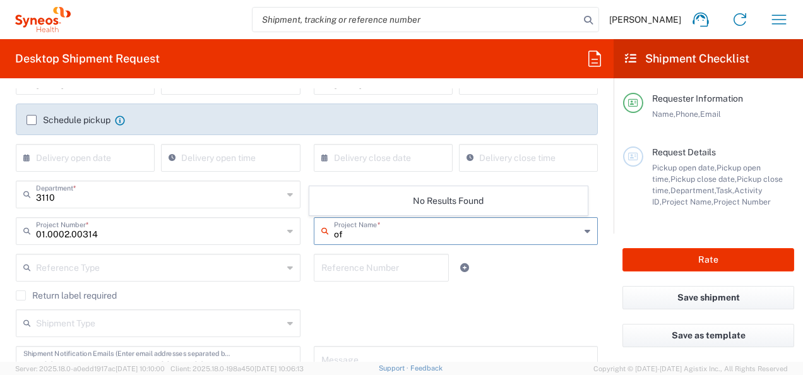
type input "o"
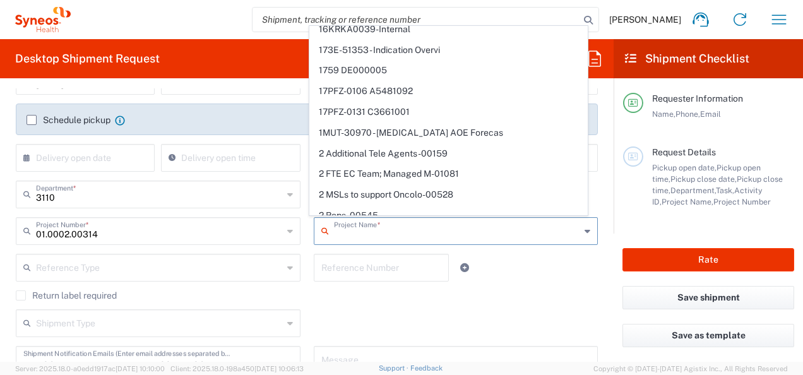
scroll to position [547, 0]
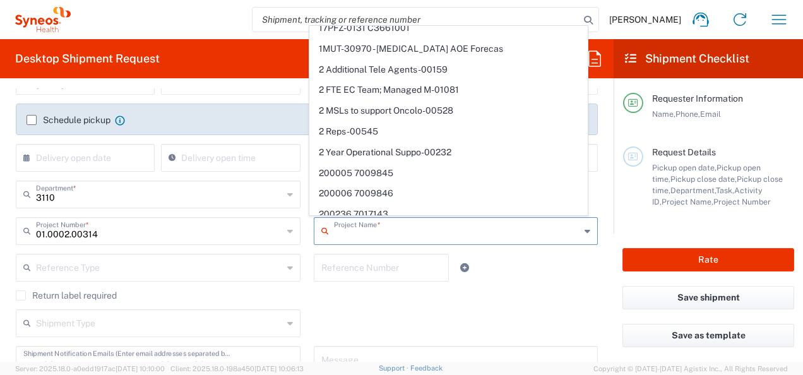
click at [103, 231] on input "01.0002.00314" at bounding box center [159, 230] width 247 height 22
type input "Pfizer Training"
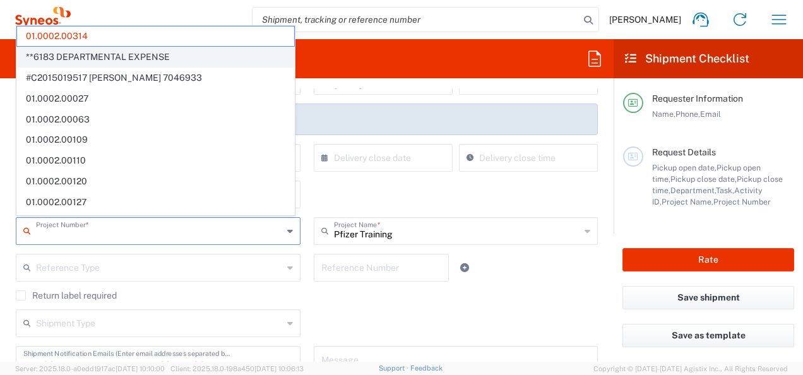
click at [107, 52] on span "**6183 DEPARTMENTAL EXPENSE" at bounding box center [155, 57] width 277 height 20
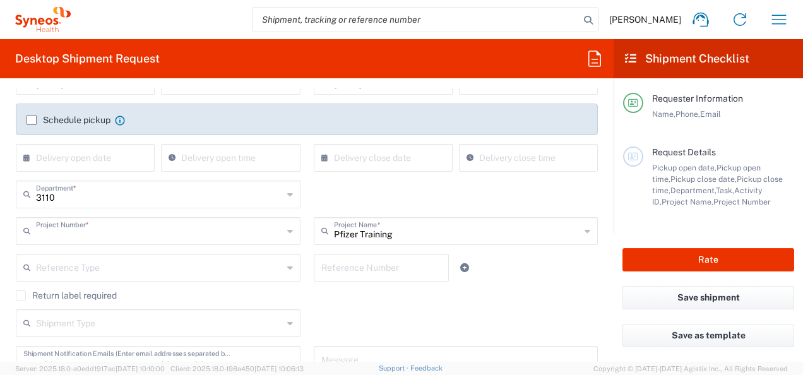
type input "**6183 DEPARTMENTAL EXPENSE"
type input "6183"
click at [702, 297] on button "Save shipment" at bounding box center [709, 297] width 172 height 23
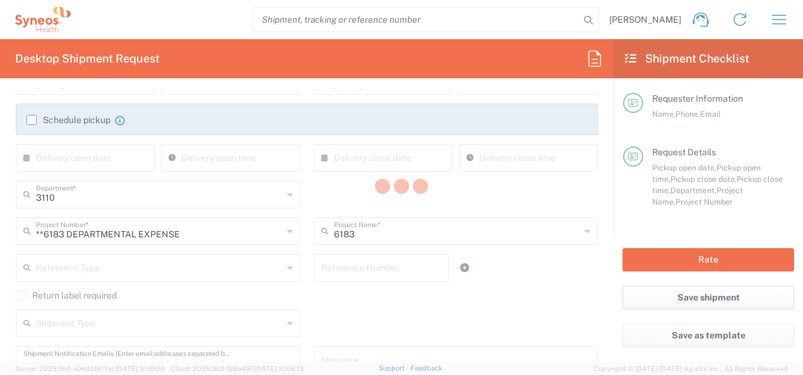
type input "**6183 DEPARTMENTAL EXPENSE"
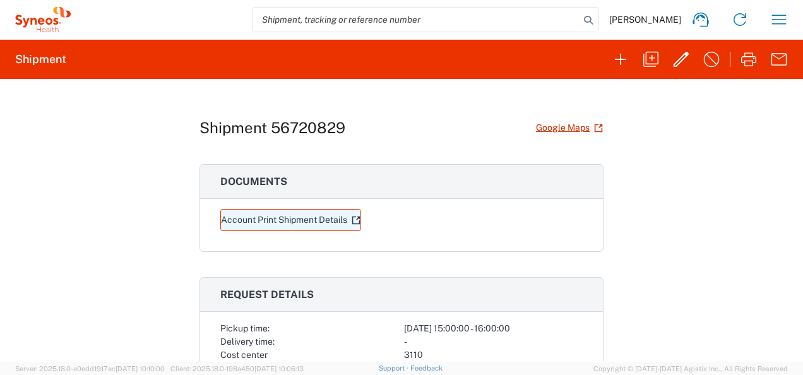
click at [312, 220] on link "Account Print Shipment Details" at bounding box center [290, 220] width 141 height 22
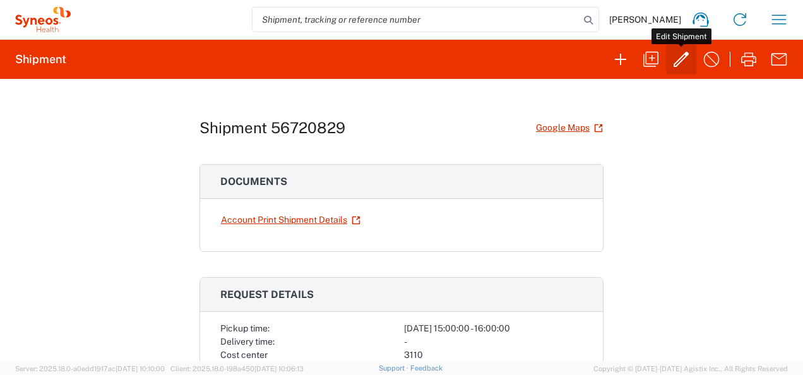
click at [677, 61] on icon "button" at bounding box center [681, 59] width 15 height 15
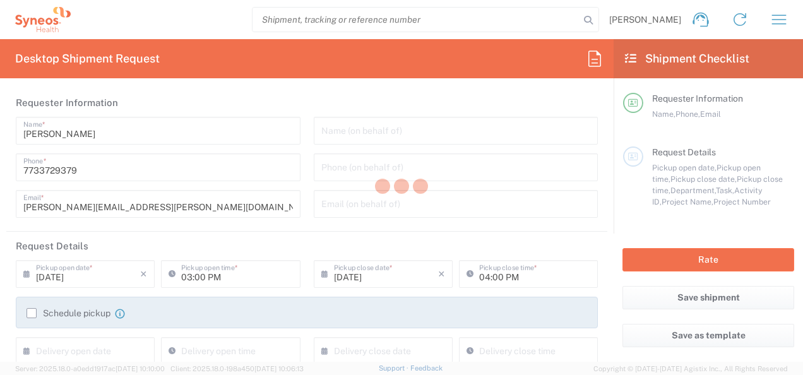
type input "3110"
type input "**6183 DEPARTMENTAL EXPENSE"
type input "6183"
type input "North Carolina"
type input "Tennessee"
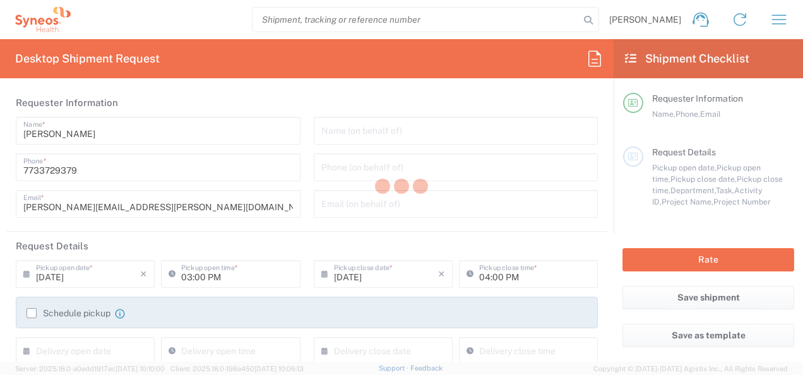
type input "Medium Box"
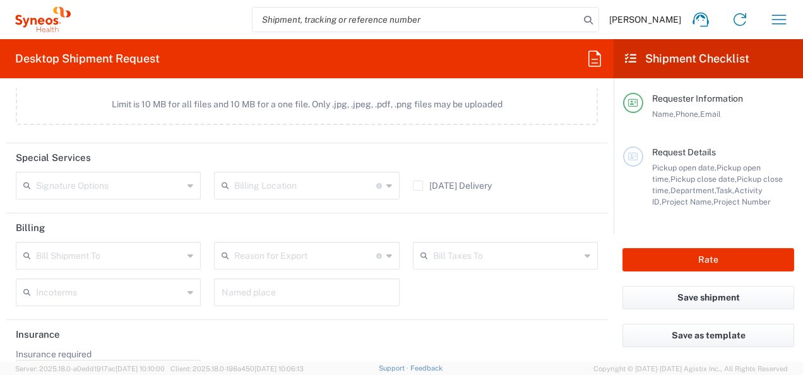
scroll to position [1560, 0]
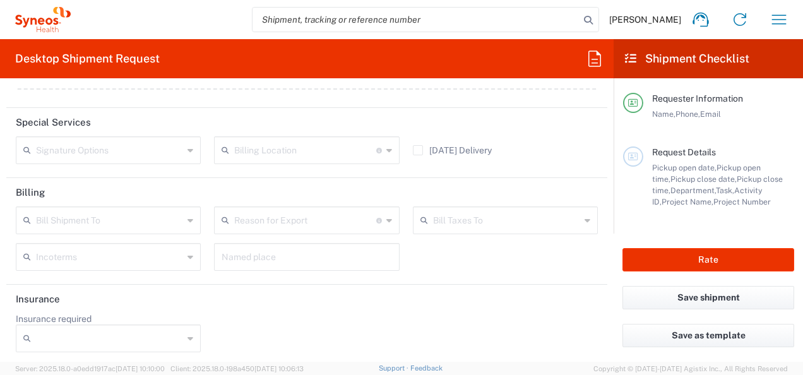
click at [188, 217] on icon at bounding box center [191, 220] width 6 height 20
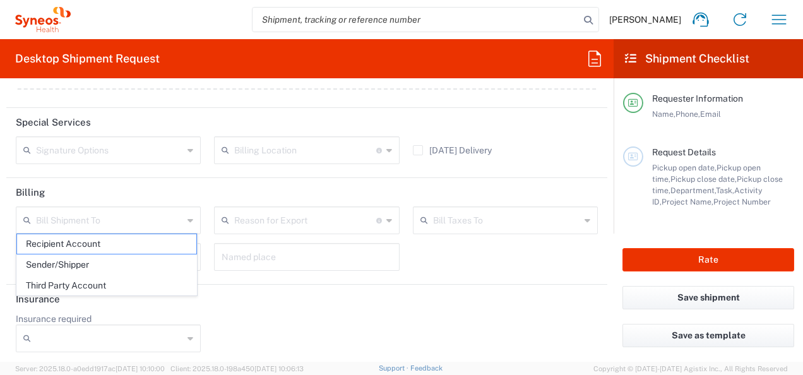
click at [275, 304] on header "Insurance" at bounding box center [306, 299] width 601 height 28
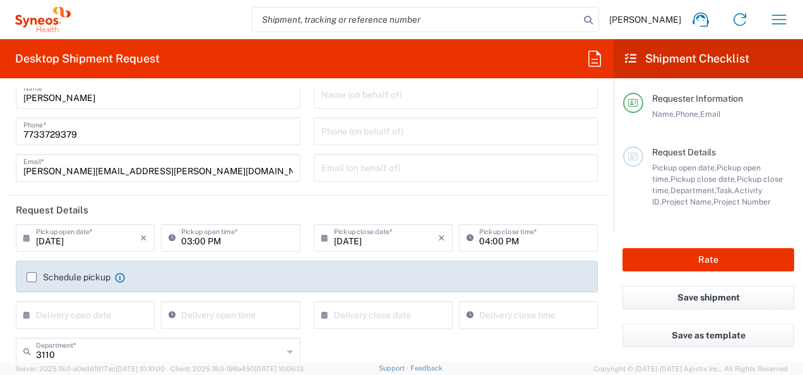
scroll to position [0, 0]
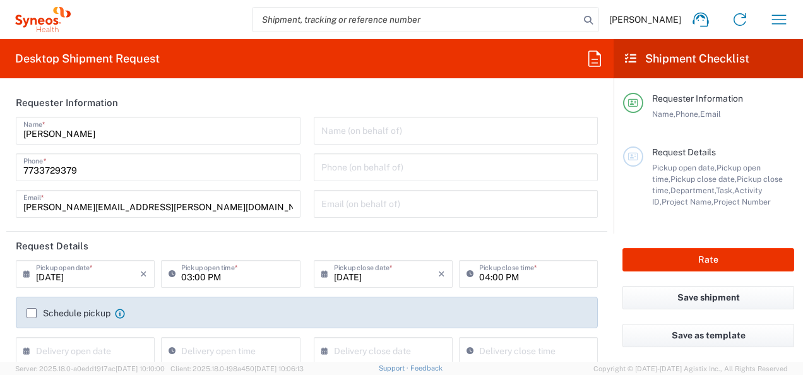
click at [677, 17] on span "Lena Bennett-Thomas" at bounding box center [646, 19] width 72 height 11
click at [699, 24] on icon at bounding box center [701, 19] width 20 height 20
